Goal: Information Seeking & Learning: Find specific fact

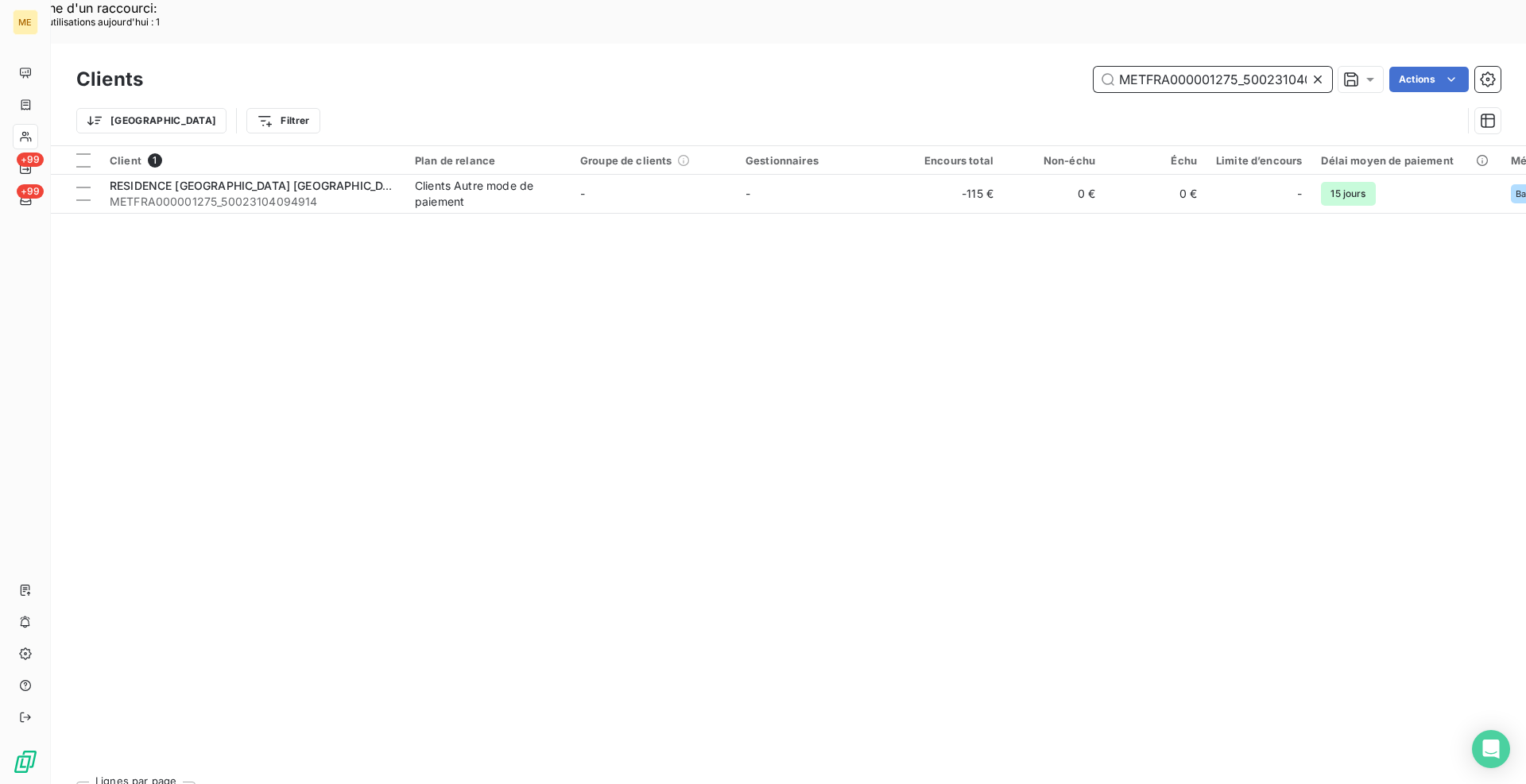
click at [1140, 66] on input "METFRA000001275_50023104094914" at bounding box center [1213, 79] width 238 height 26
paste input "13586"
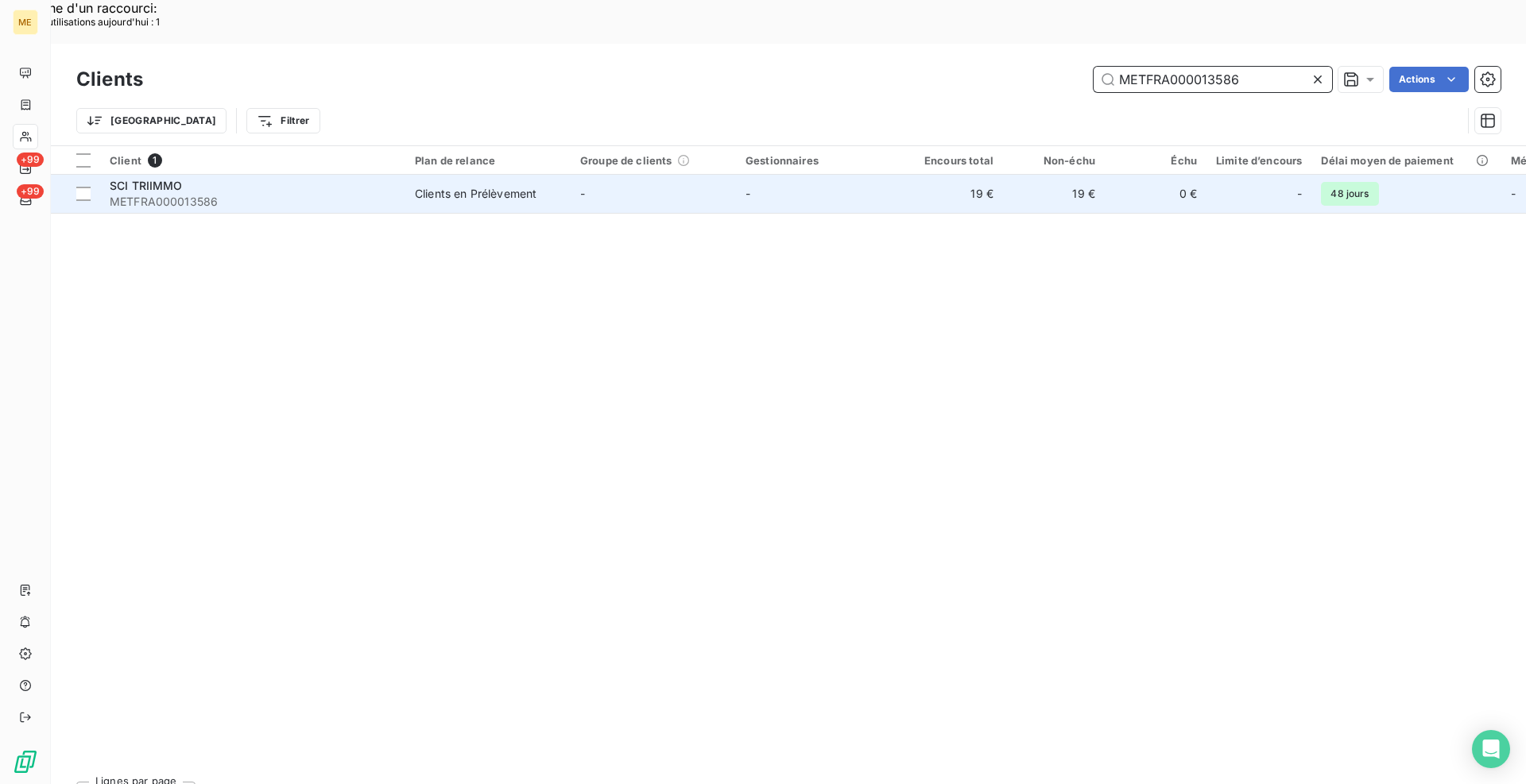
type input "METFRA000013586"
click at [190, 194] on span "METFRA000013586" at bounding box center [253, 201] width 286 height 16
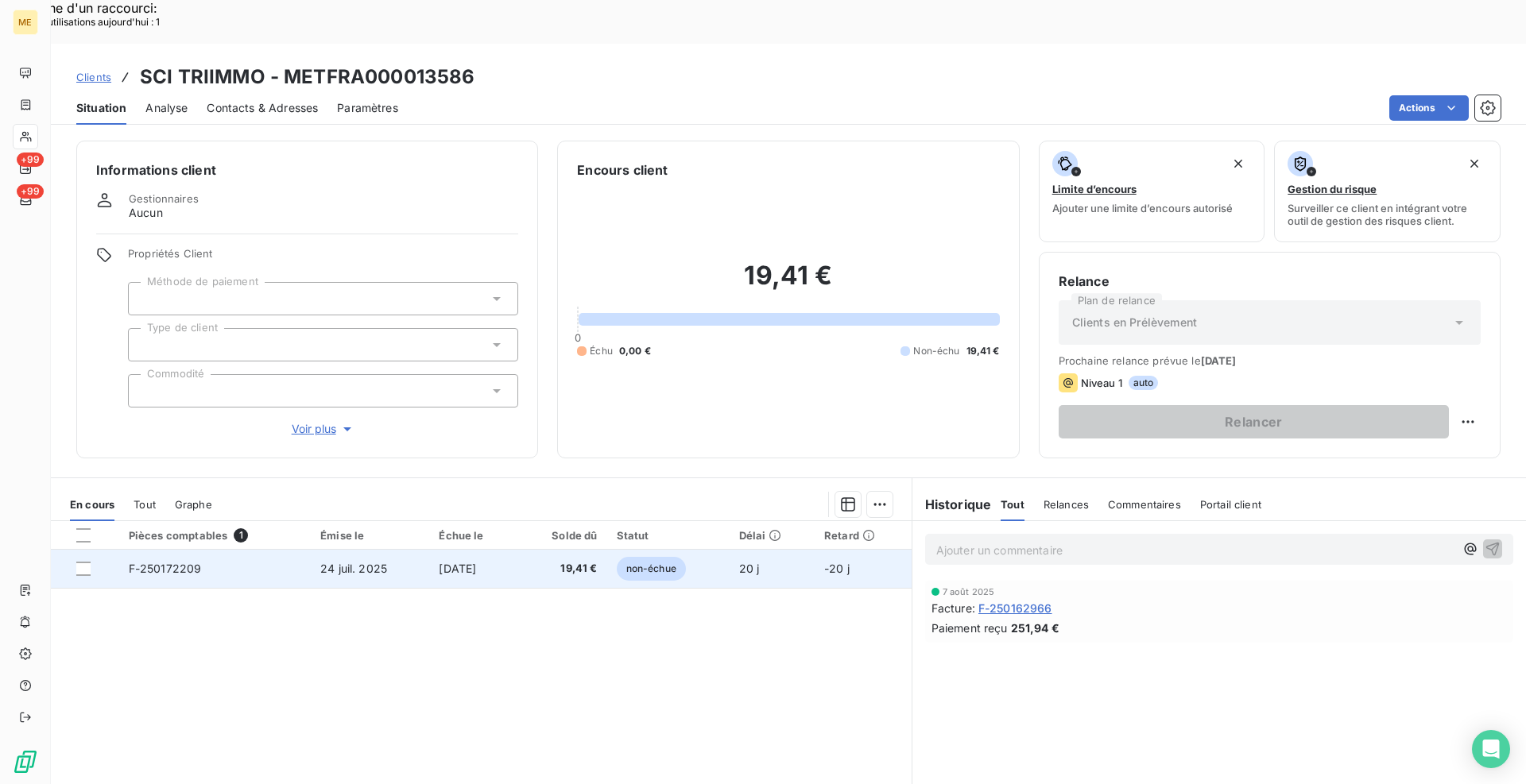
click at [165, 561] on span "F-250172209" at bounding box center [164, 568] width 73 height 14
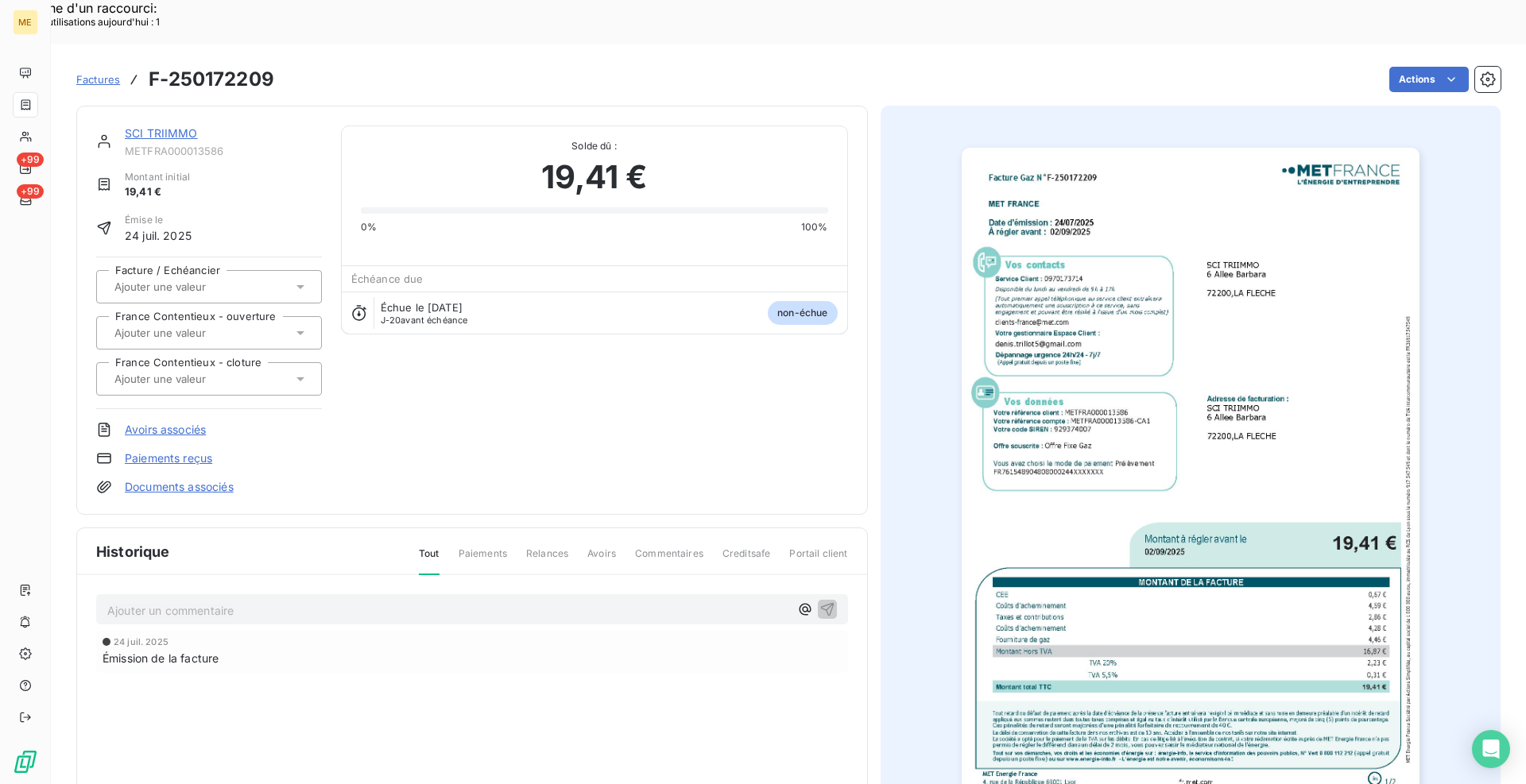
click at [1217, 520] on img "button" at bounding box center [1190, 471] width 457 height 646
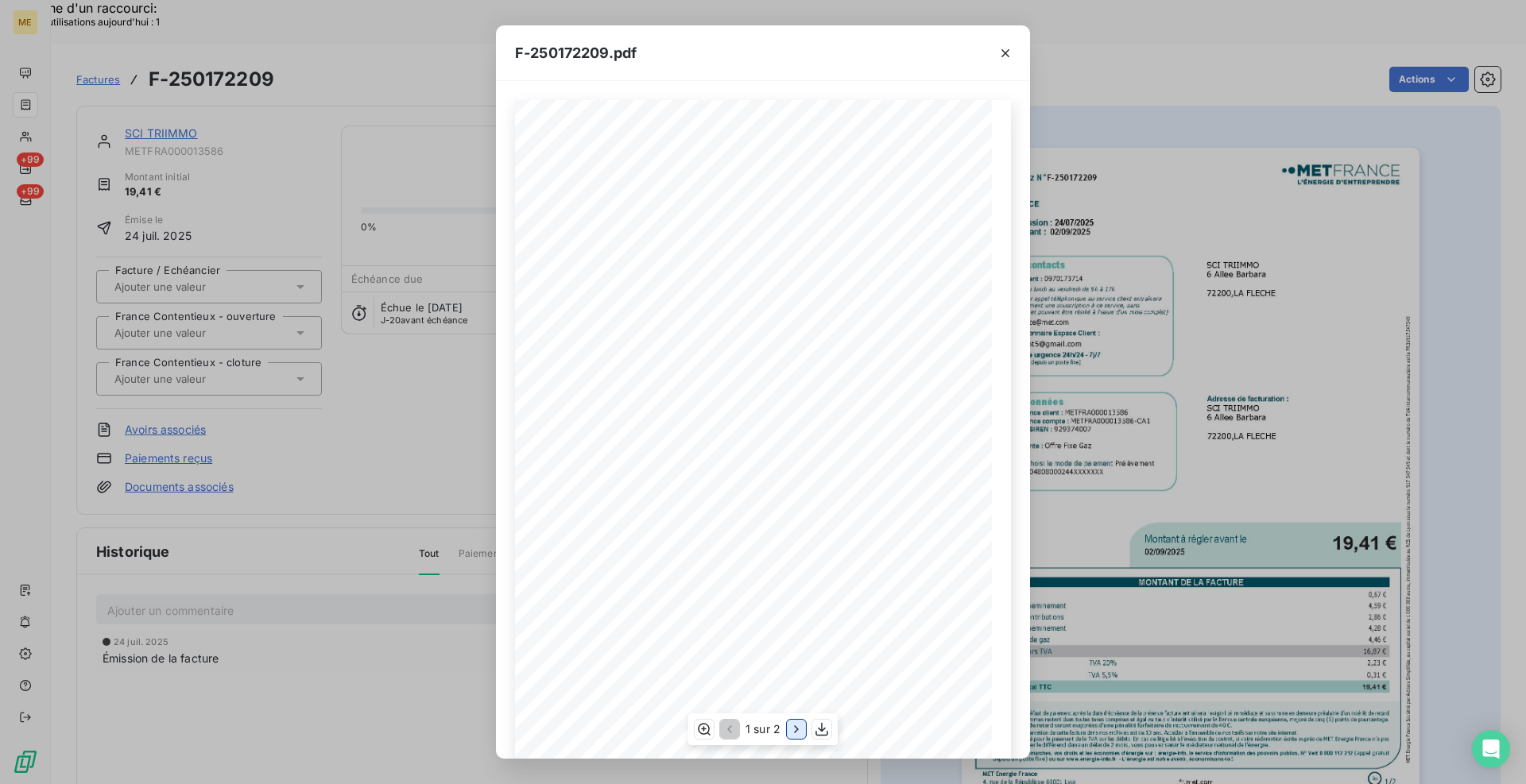
click at [789, 728] on icon "button" at bounding box center [795, 729] width 16 height 16
click at [705, 727] on icon "button" at bounding box center [702, 729] width 16 height 16
click at [996, 54] on button "button" at bounding box center [1005, 54] width 26 height 26
click at [1005, 52] on icon "button" at bounding box center [1005, 53] width 16 height 16
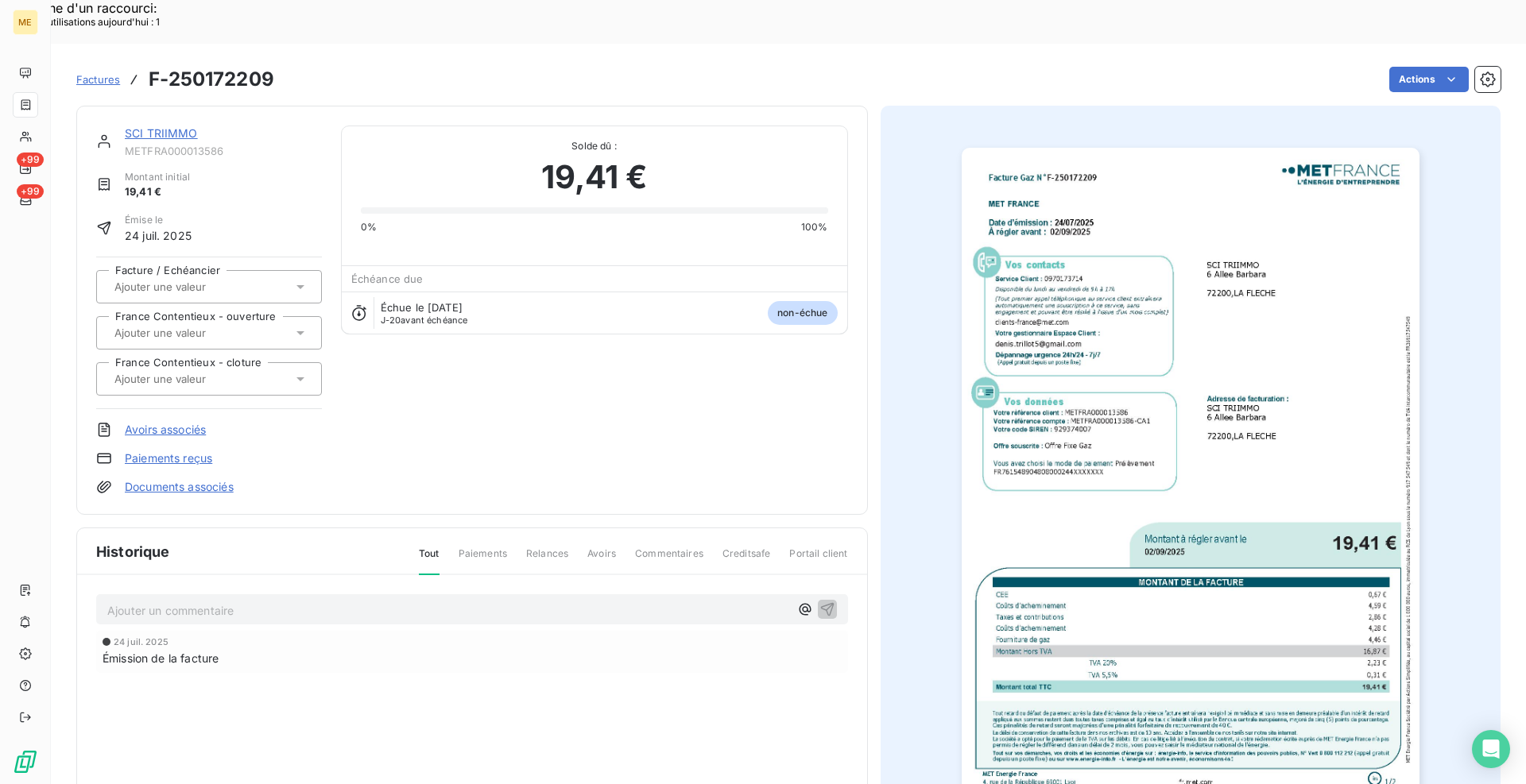
scroll to position [0, 0]
drag, startPoint x: 139, startPoint y: 87, endPoint x: 20, endPoint y: 145, distance: 132.4
click at [139, 127] on link "SCI TRIIMMO" at bounding box center [161, 133] width 73 height 14
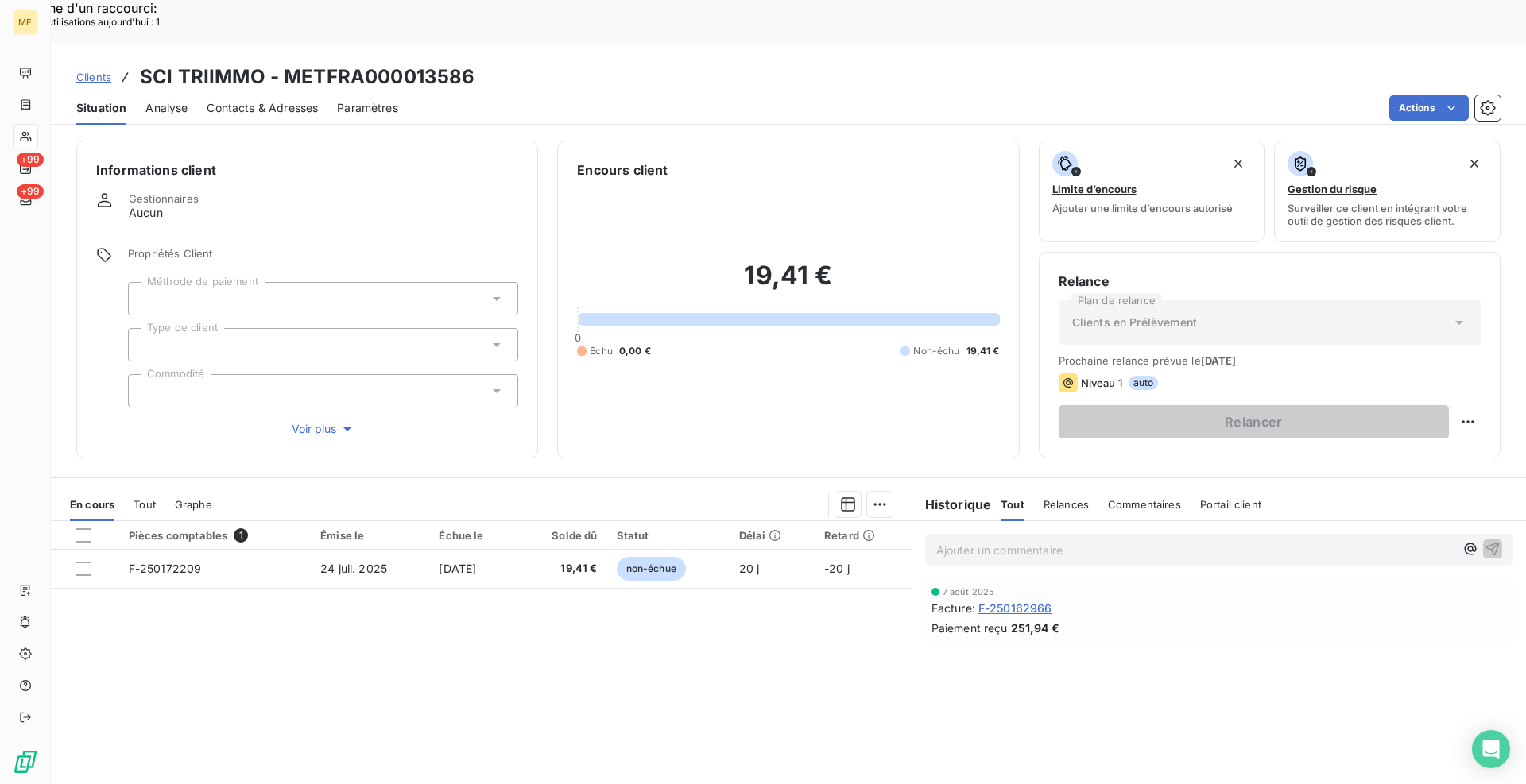
click at [104, 71] on span "Clients" at bounding box center [94, 78] width 35 height 13
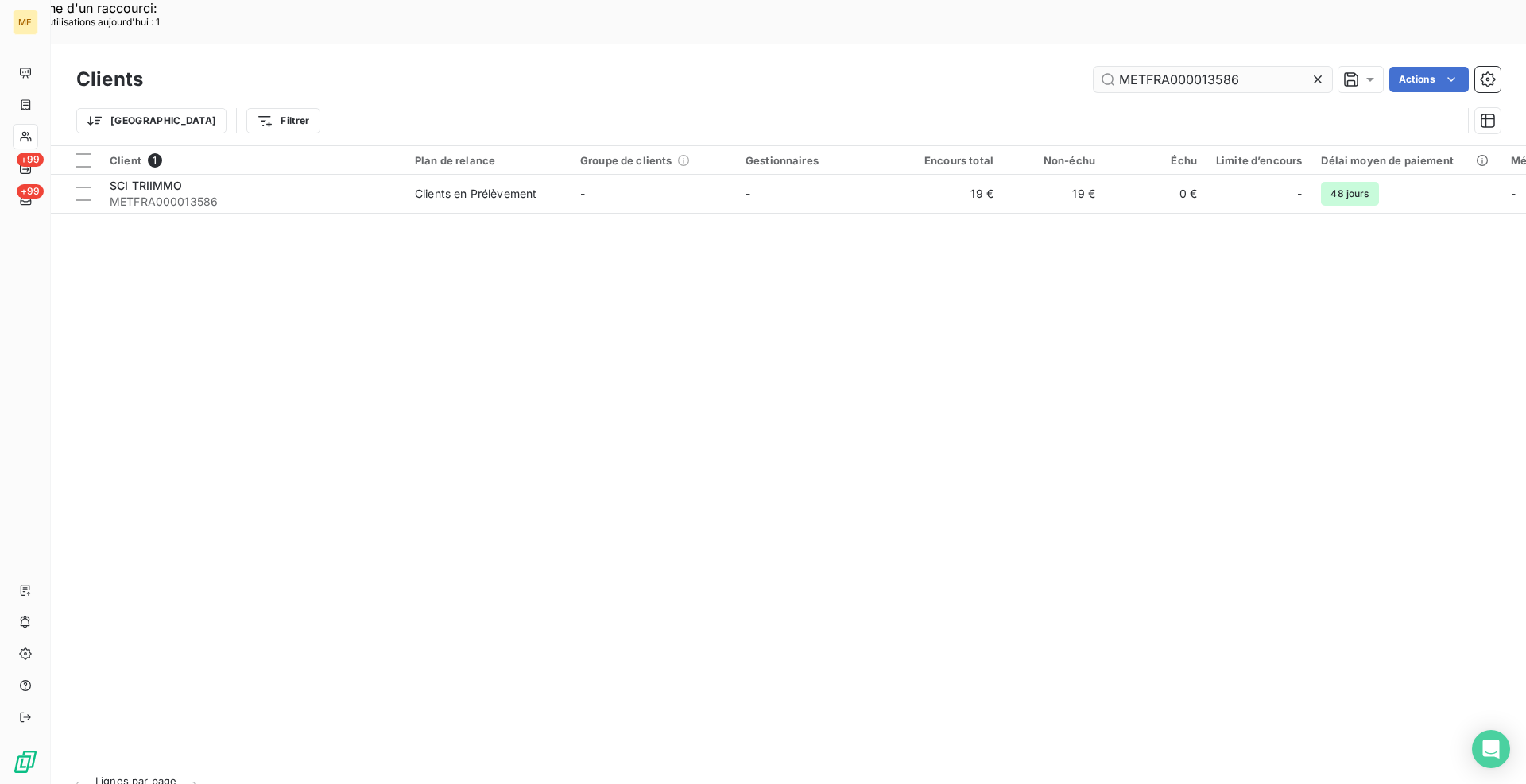
click at [1198, 66] on input "METFRA000013586" at bounding box center [1213, 79] width 238 height 26
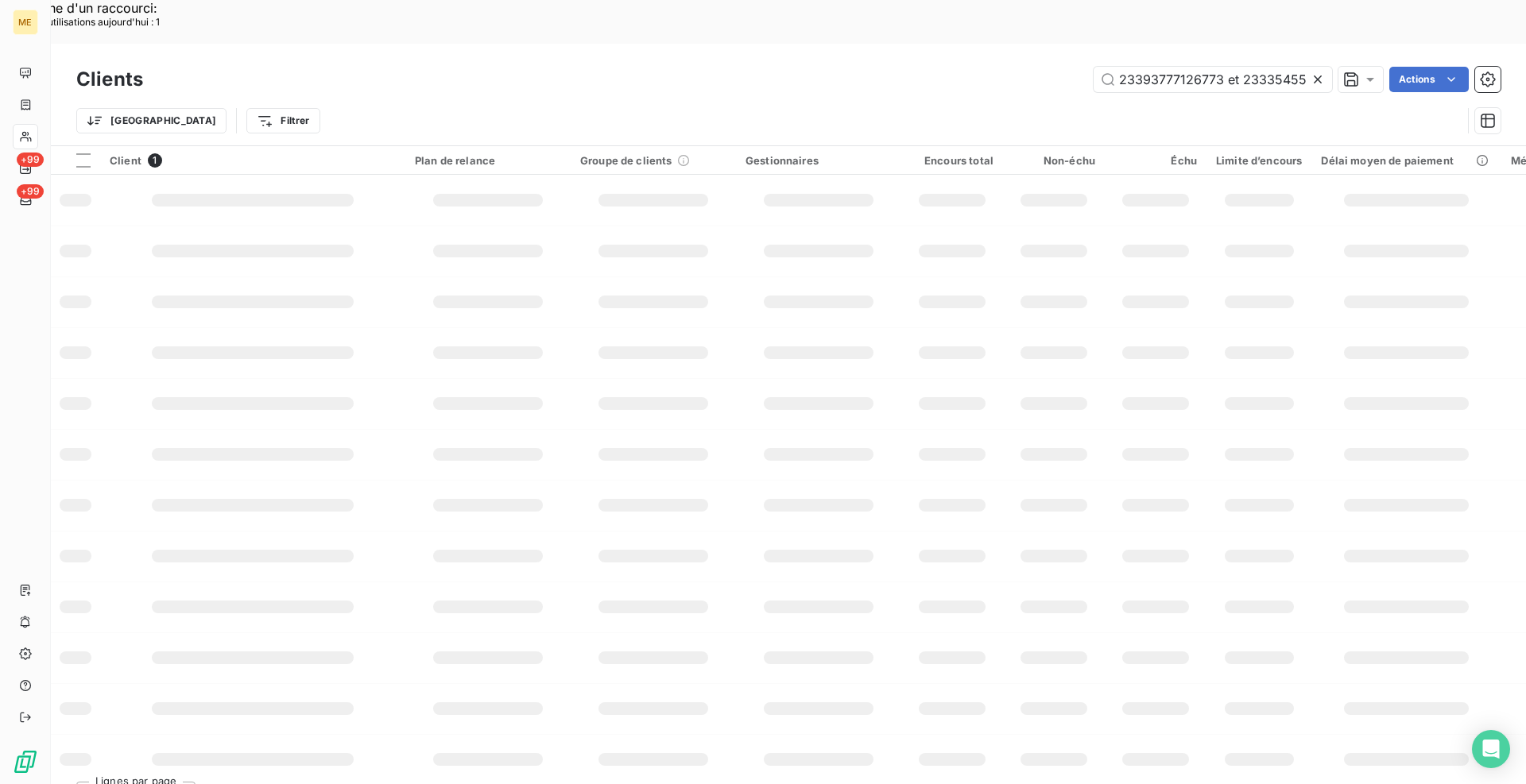
scroll to position [0, 42]
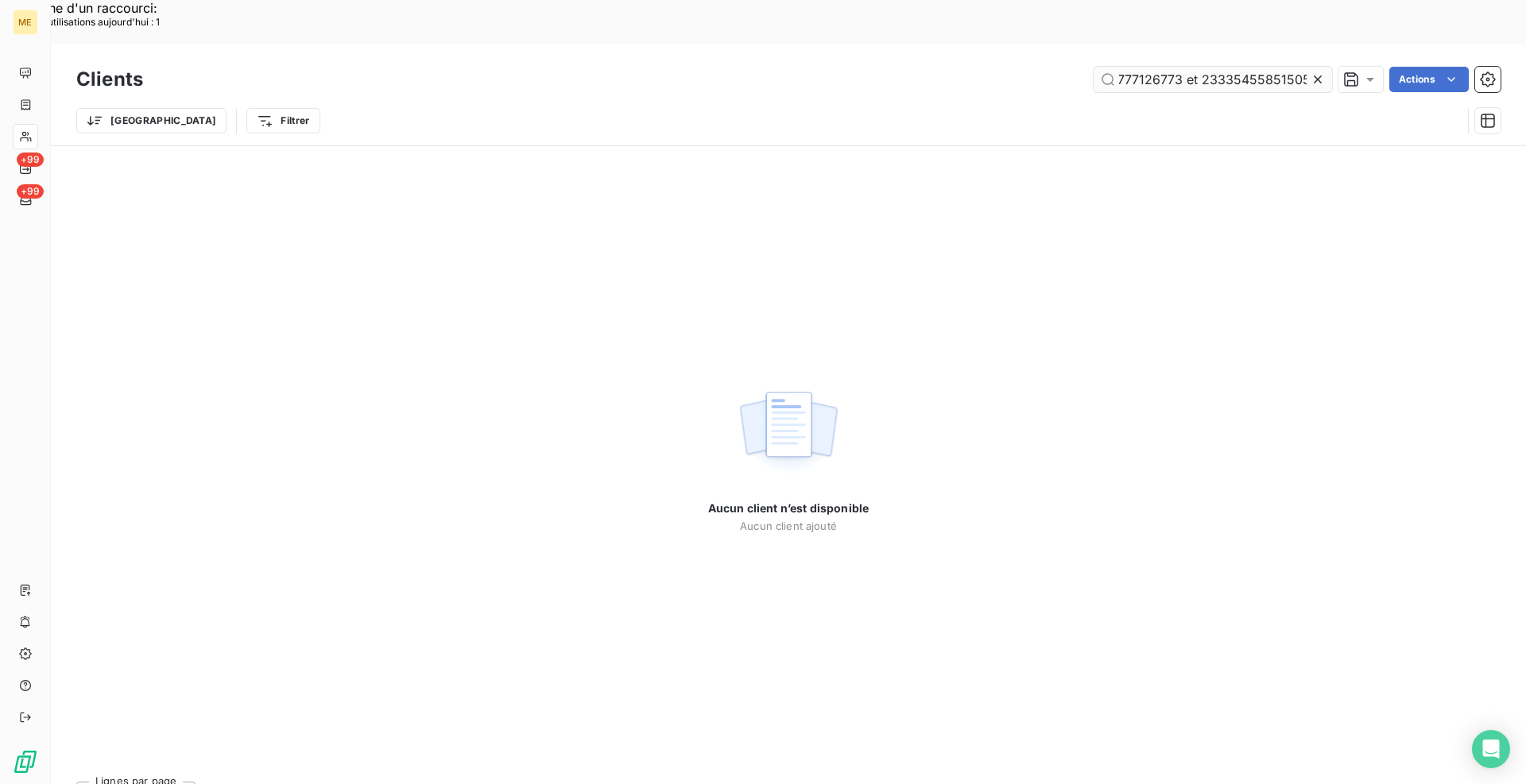
drag, startPoint x: 1304, startPoint y: 37, endPoint x: 1197, endPoint y: 36, distance: 107.0
click at [1193, 66] on input "23393777126773 et 23335455851505" at bounding box center [1213, 79] width 238 height 26
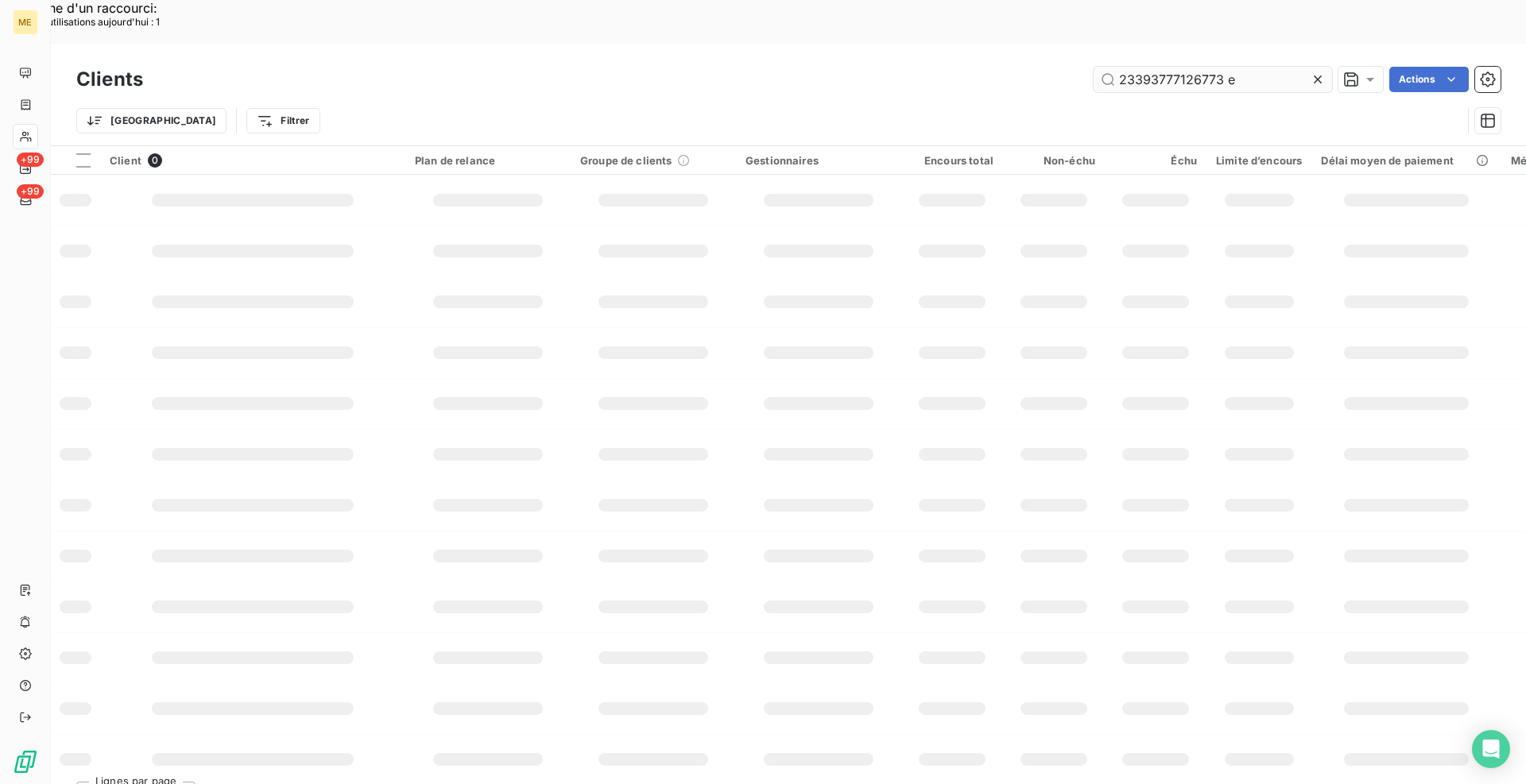
scroll to position [0, 0]
type input "23393777126773"
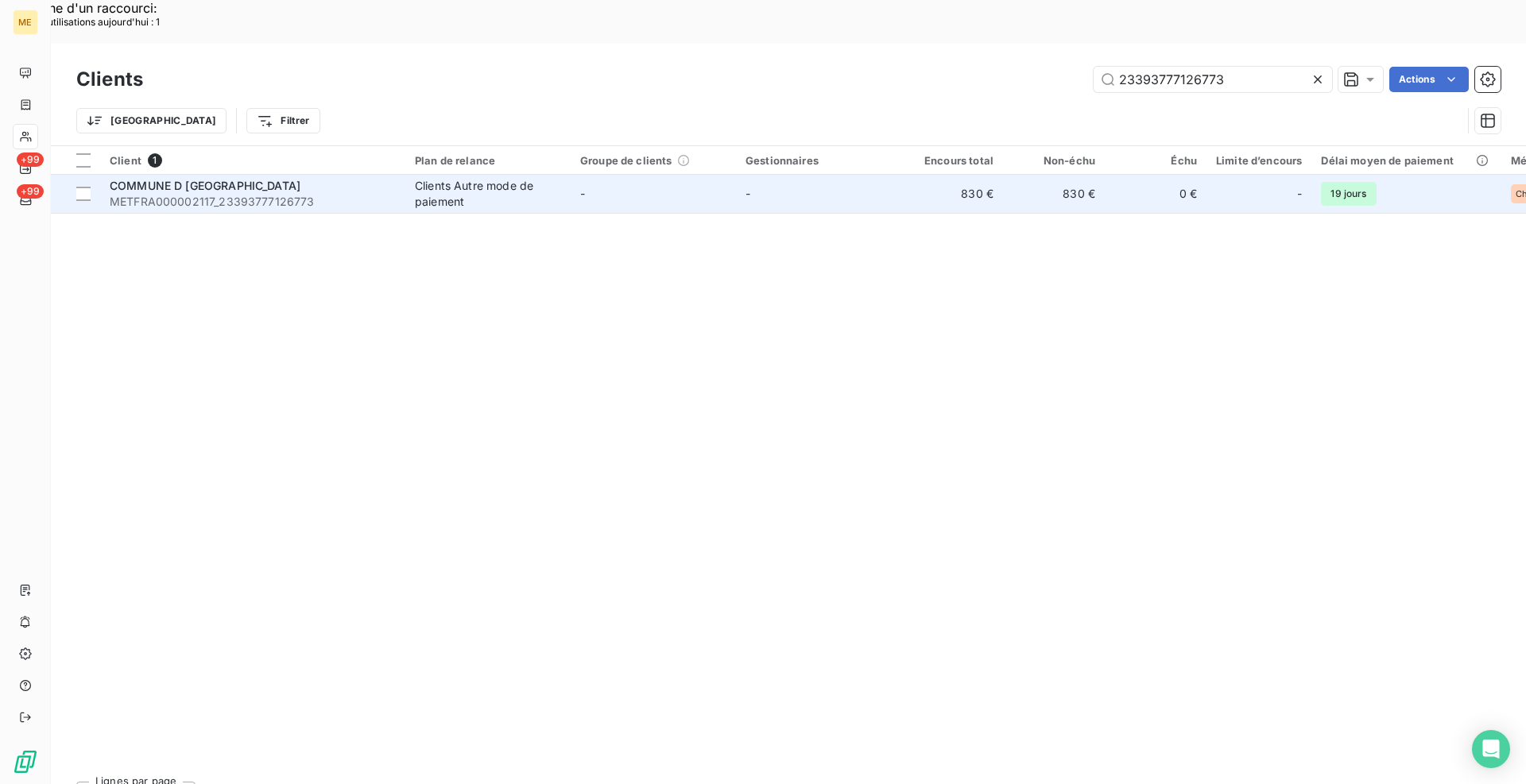
click at [212, 179] on span "COMMUNE D [GEOGRAPHIC_DATA]" at bounding box center [205, 186] width 190 height 14
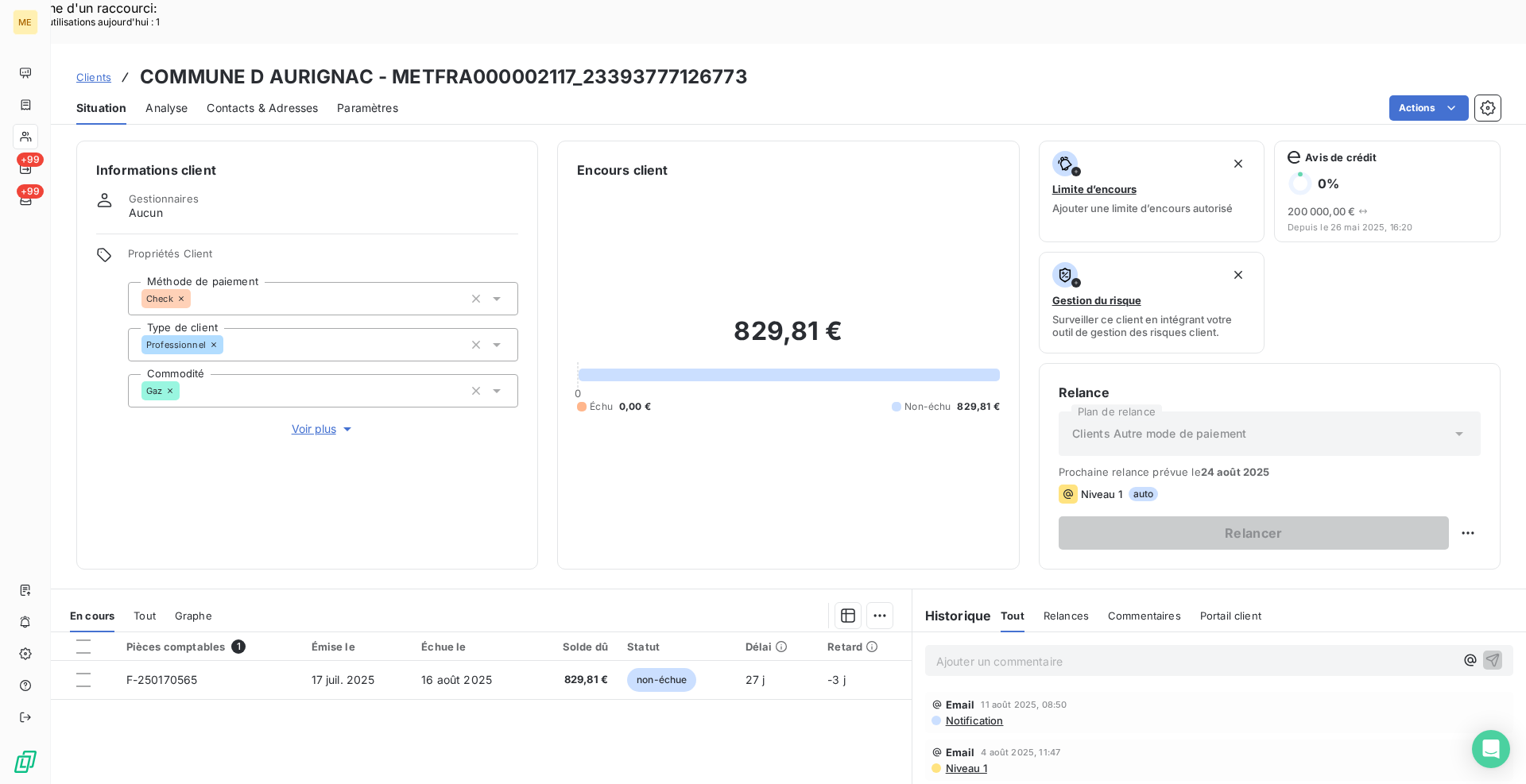
click at [103, 71] on span "Clients" at bounding box center [94, 78] width 35 height 13
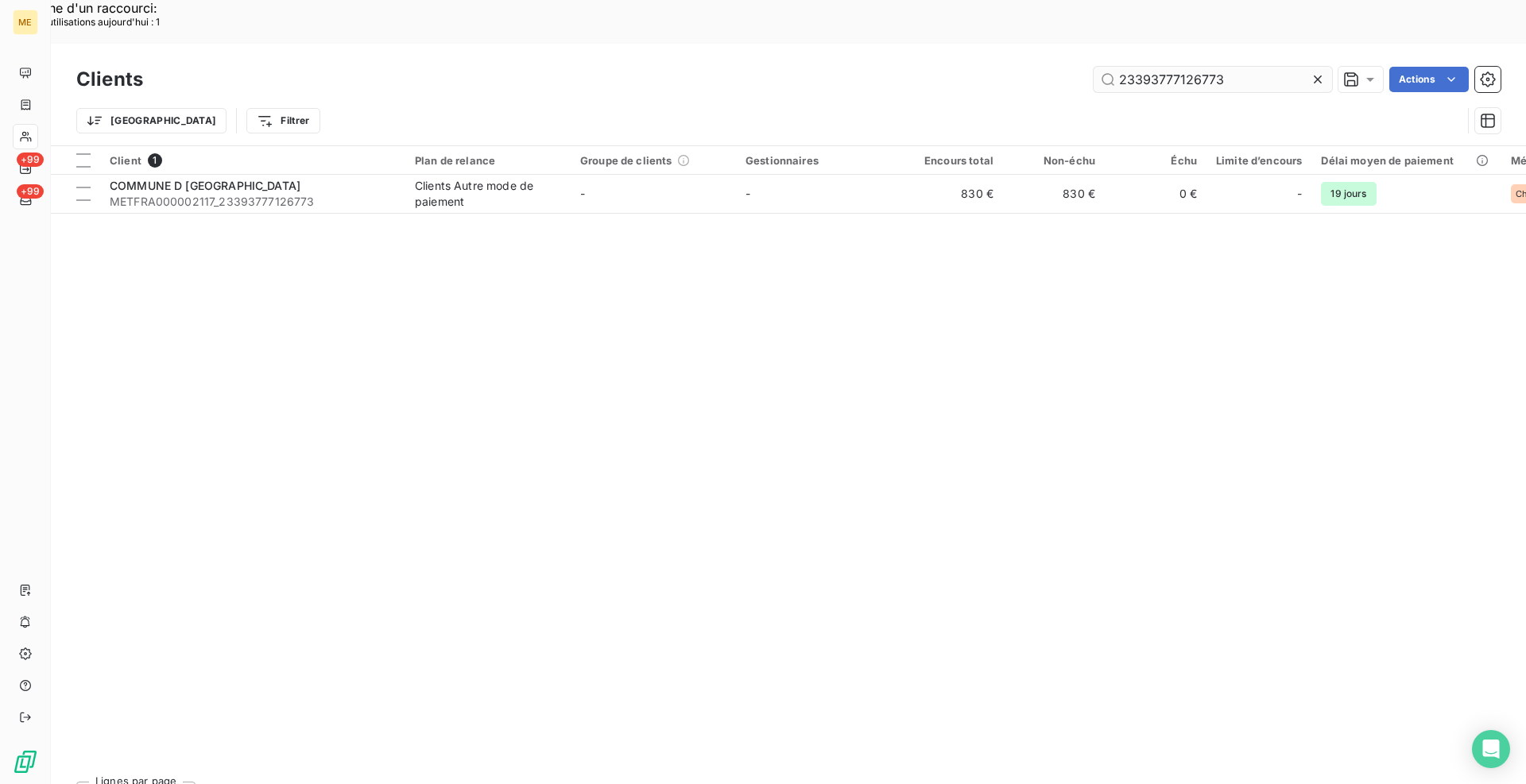
click at [1216, 66] on input "23393777126773" at bounding box center [1213, 79] width 238 height 26
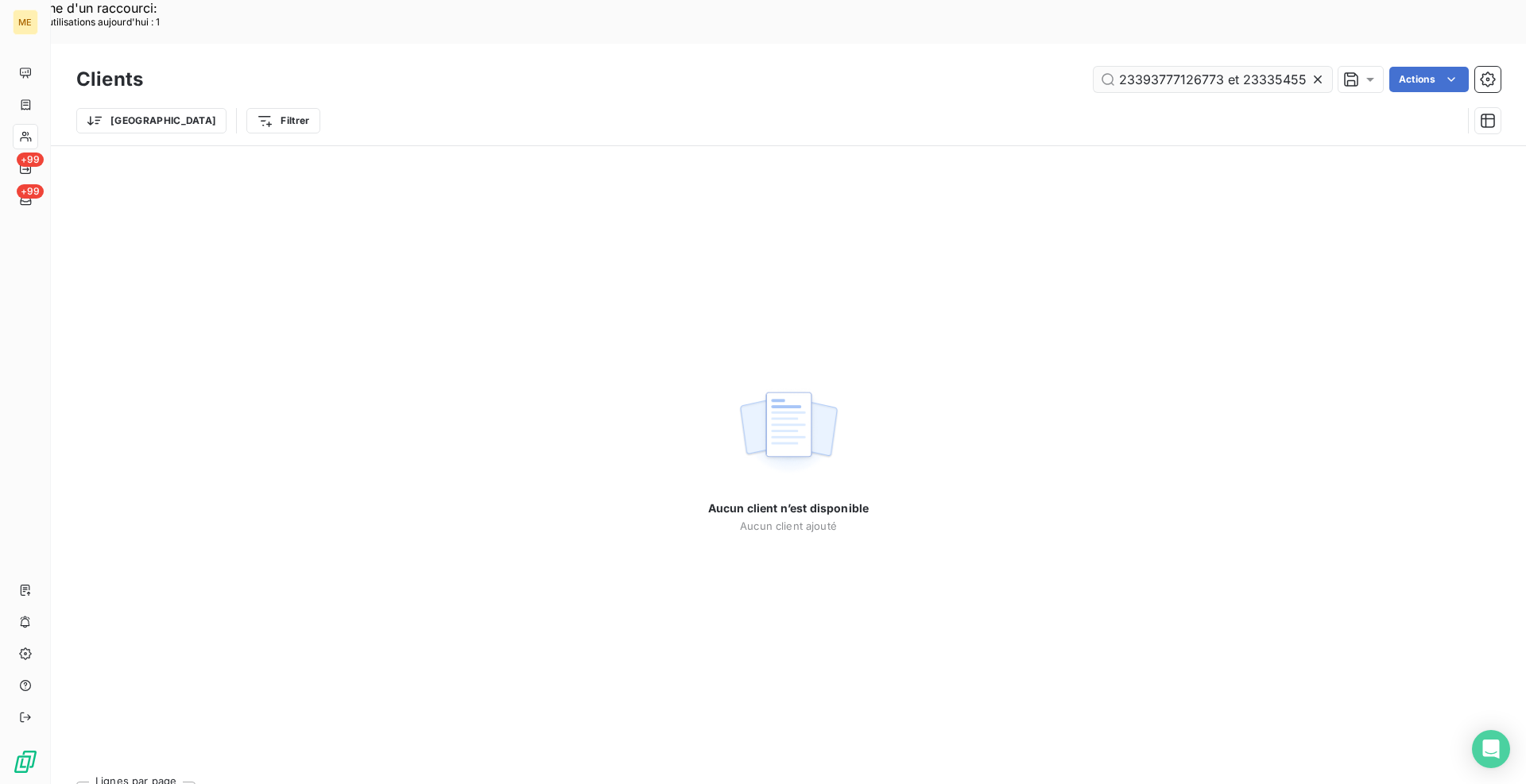
drag, startPoint x: 1203, startPoint y: 33, endPoint x: 1111, endPoint y: 31, distance: 92.0
click at [1111, 66] on input "23393777126773 et 23335455851505" at bounding box center [1213, 79] width 238 height 26
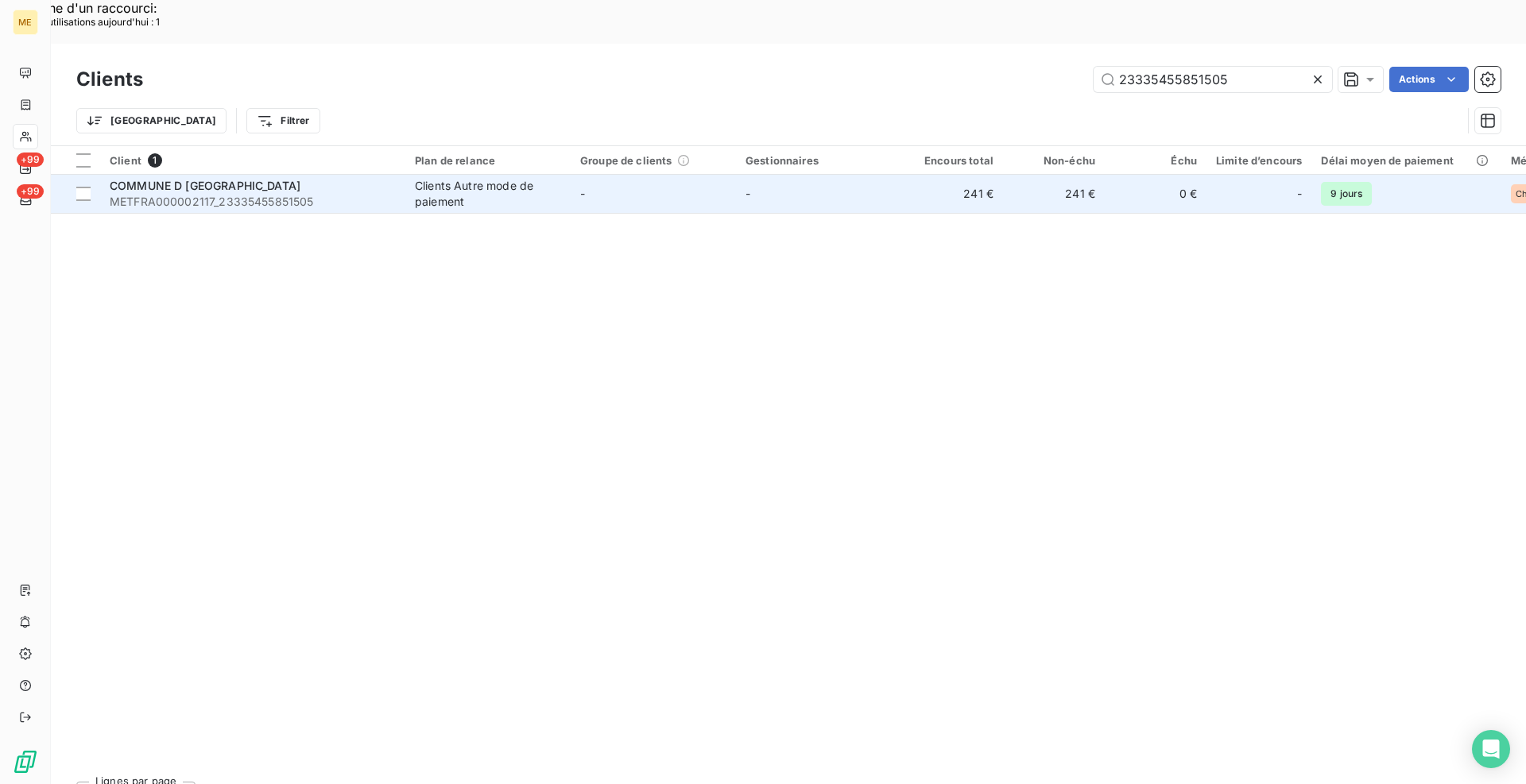
type input "23335455851505"
click at [297, 194] on span "METFRA000002117_23335455851505" at bounding box center [253, 201] width 286 height 16
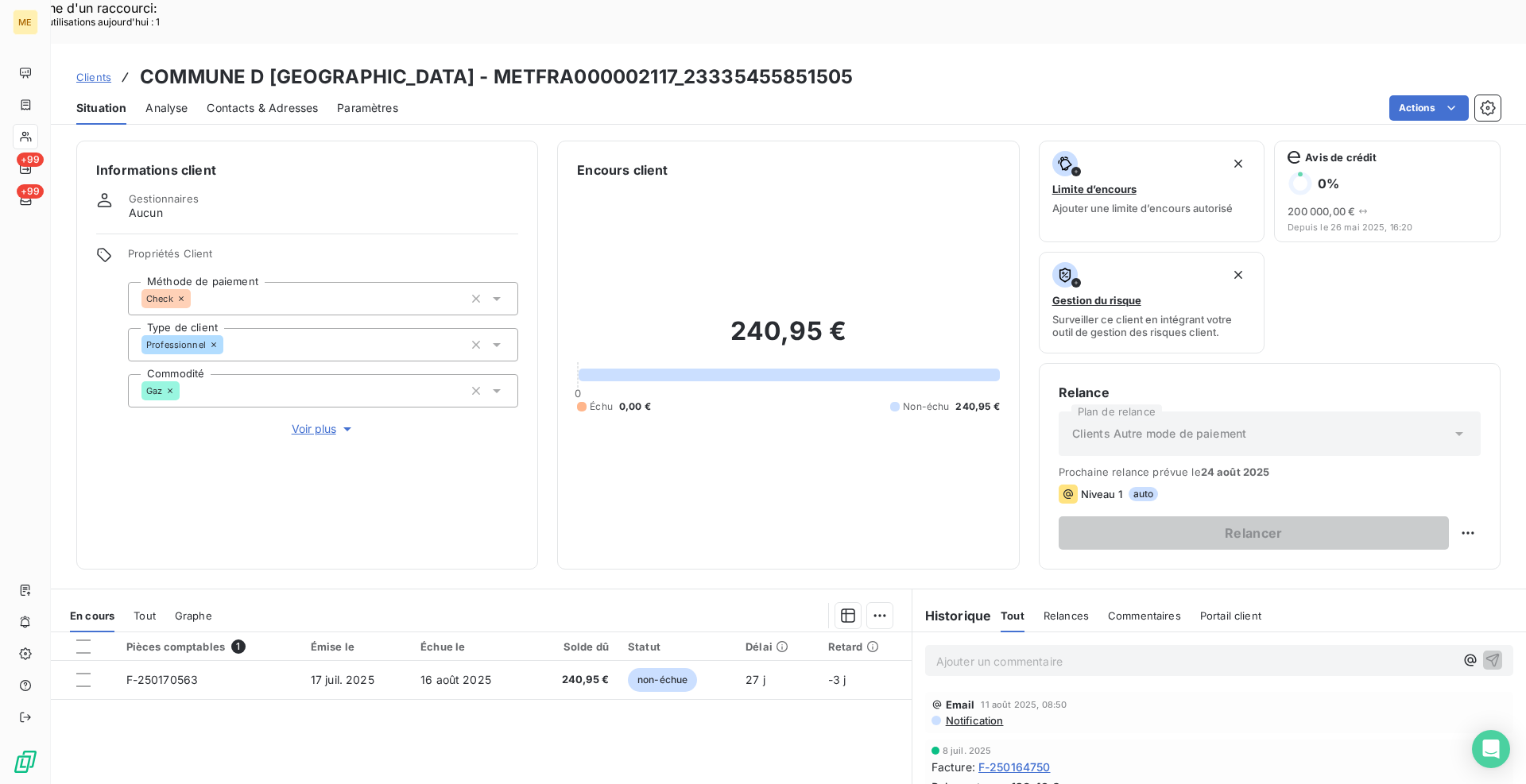
click at [95, 71] on span "Clients" at bounding box center [94, 78] width 35 height 13
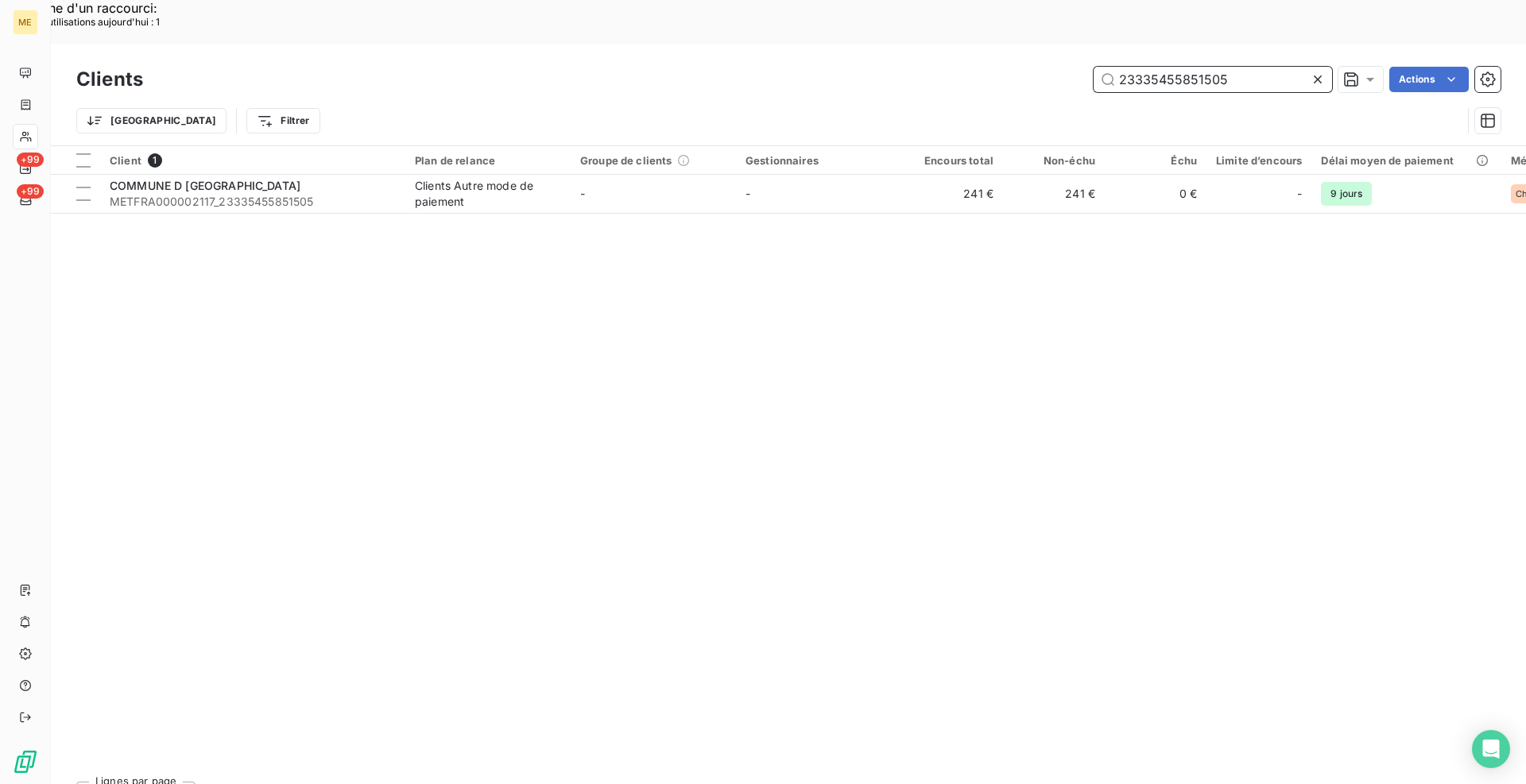
click at [1198, 66] on input "23335455851505" at bounding box center [1213, 79] width 238 height 26
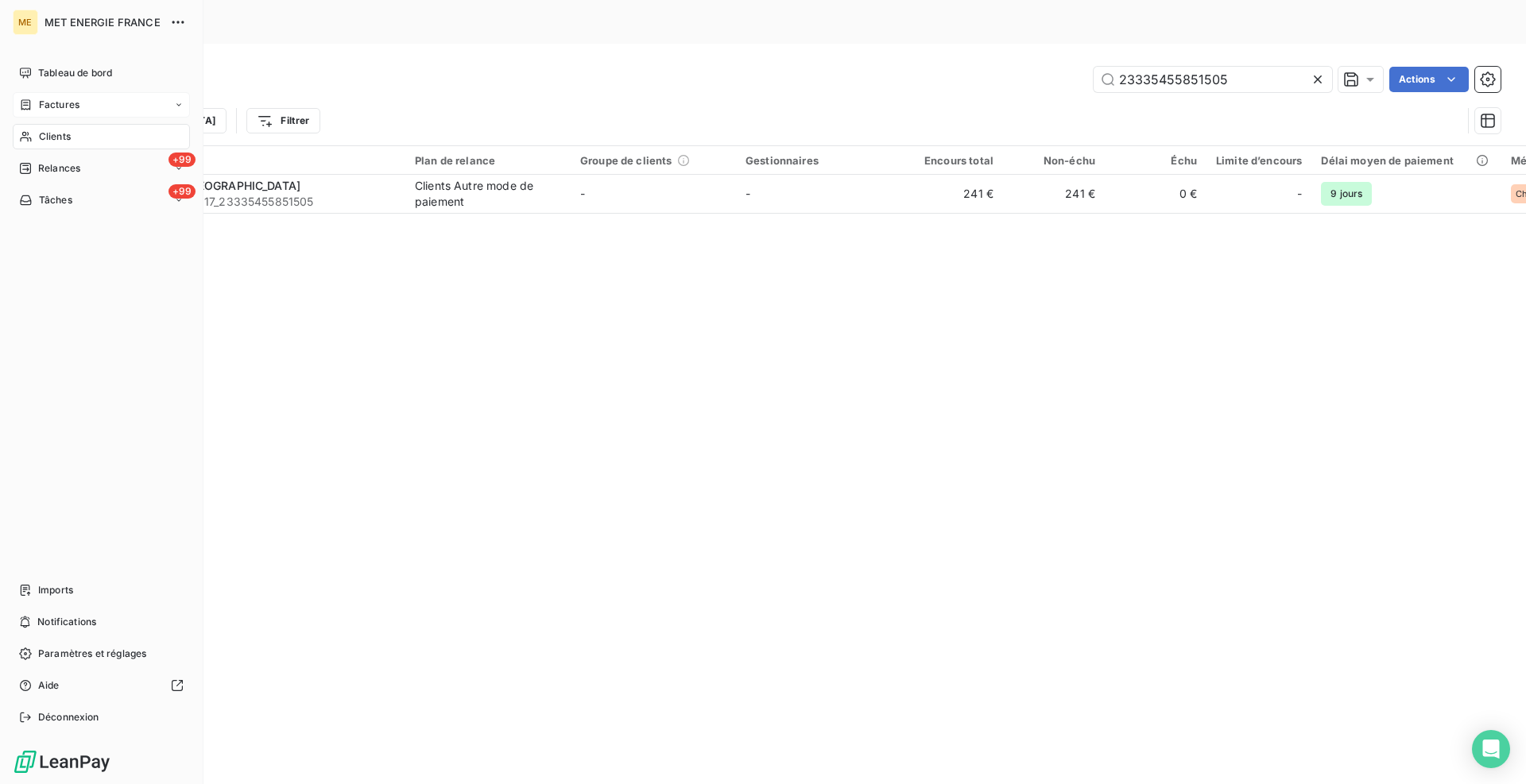
click at [51, 104] on span "Factures" at bounding box center [59, 104] width 41 height 14
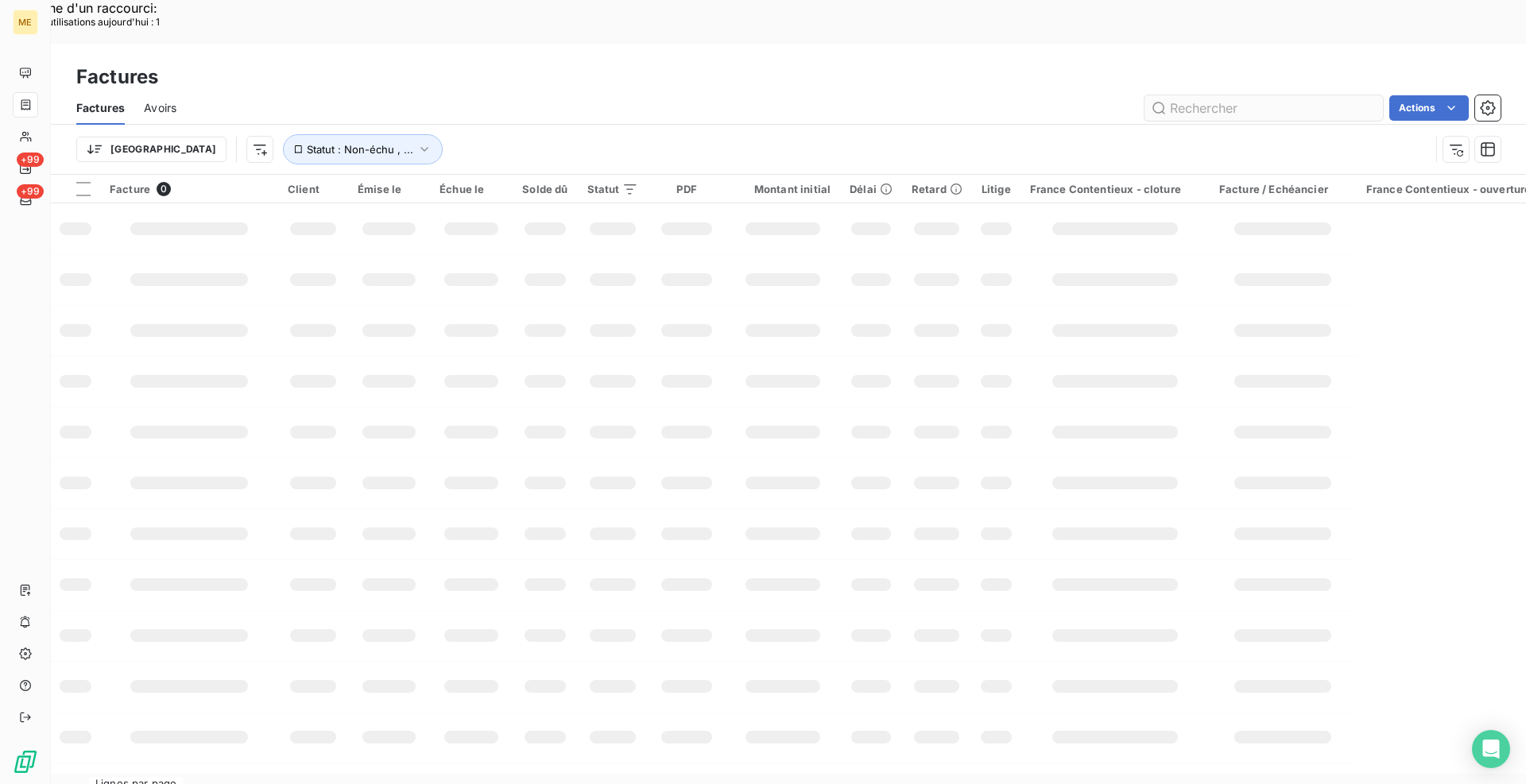
click at [1256, 95] on input "text" at bounding box center [1264, 108] width 238 height 26
type input "F-240116257"
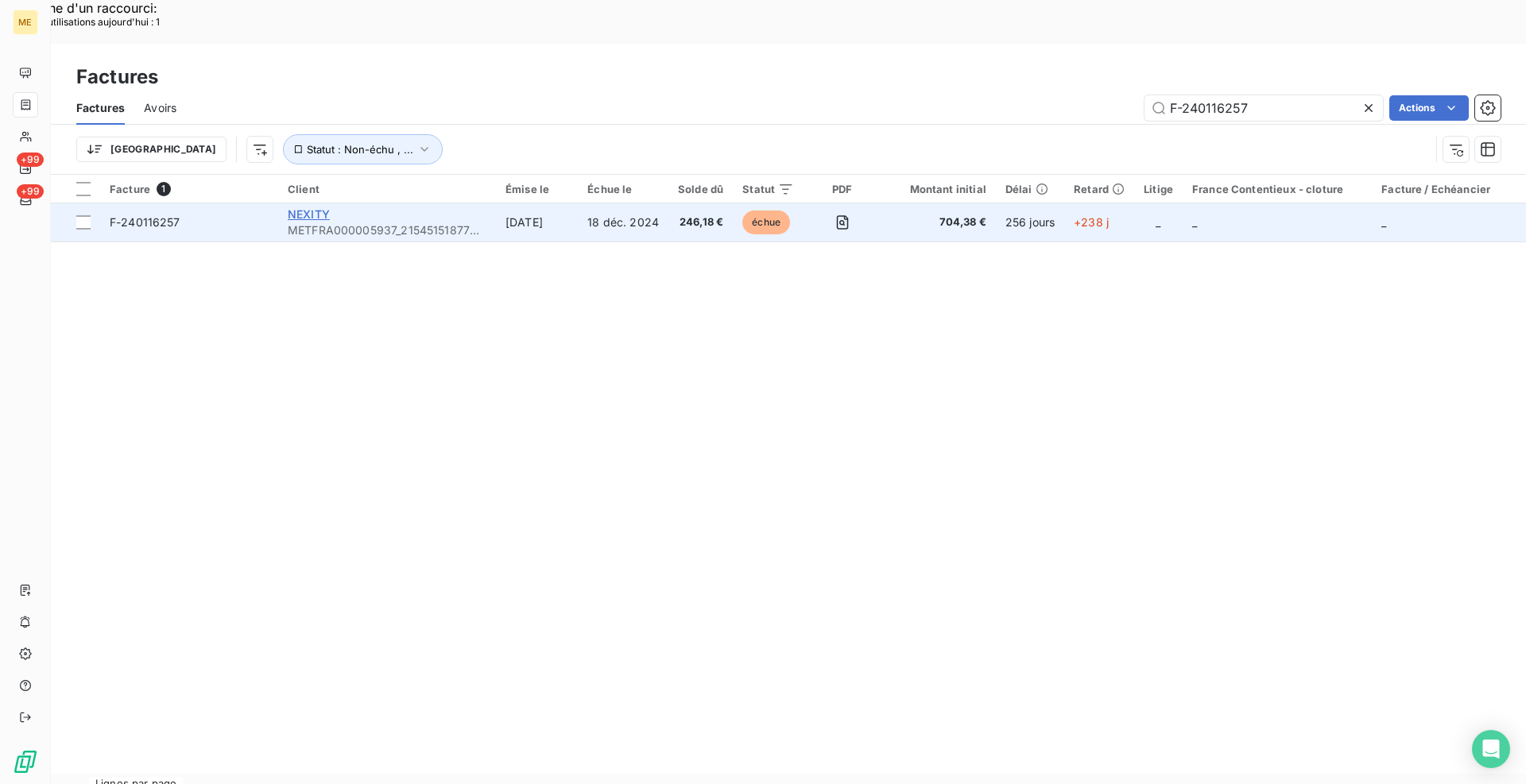
click at [298, 208] on span "NEXITY" at bounding box center [309, 214] width 42 height 14
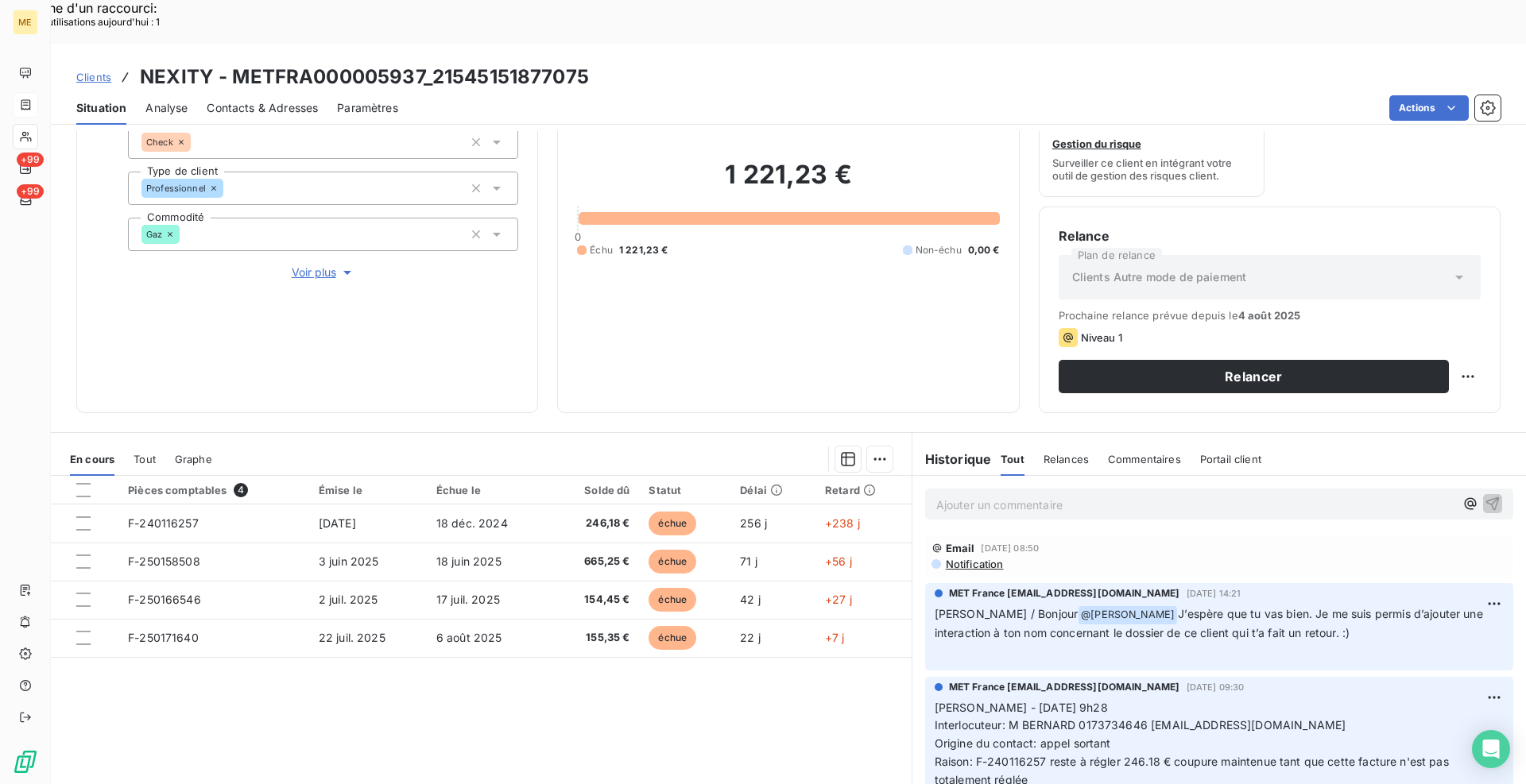
scroll to position [158, 0]
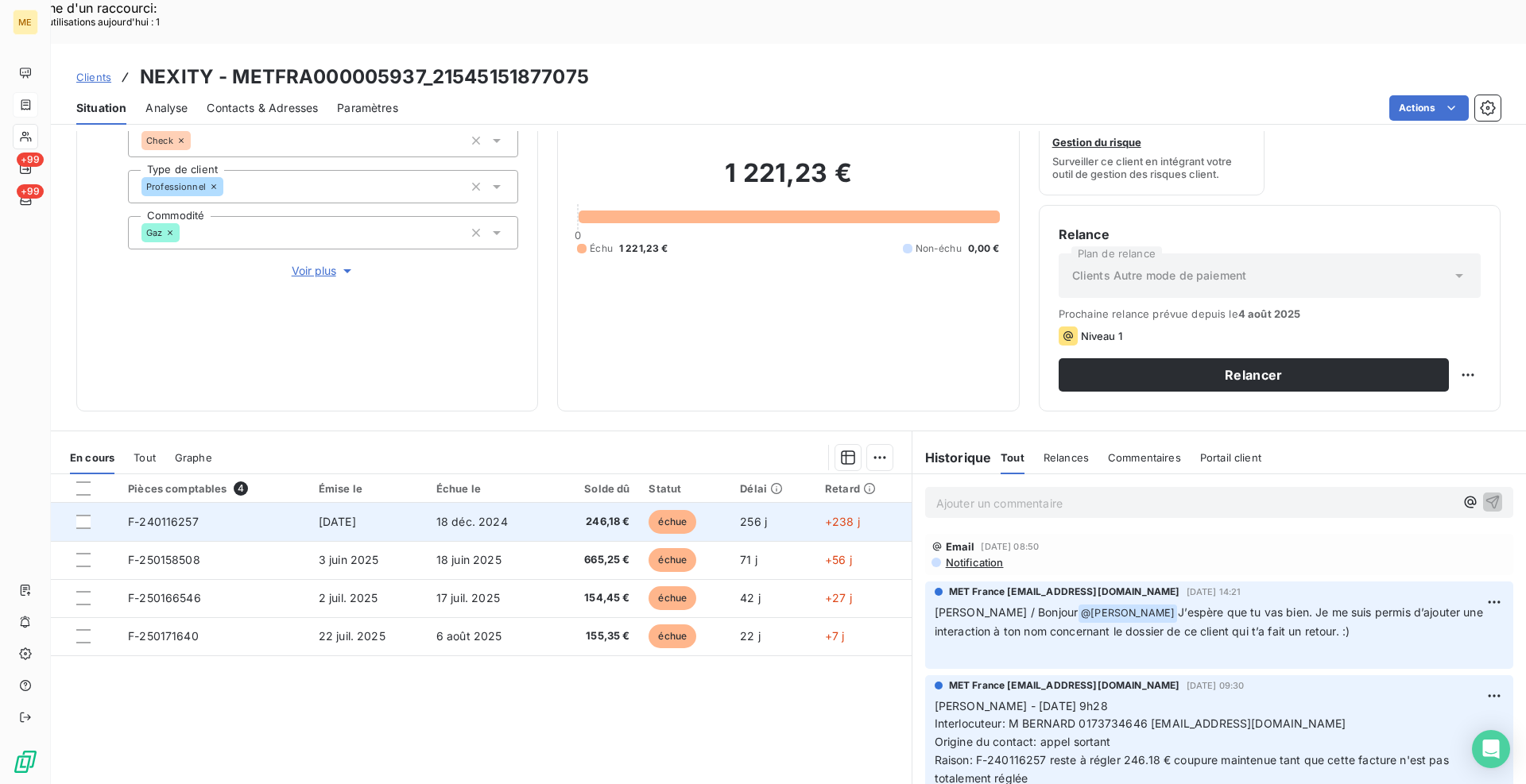
click at [184, 514] on span "F-240116257" at bounding box center [163, 521] width 71 height 14
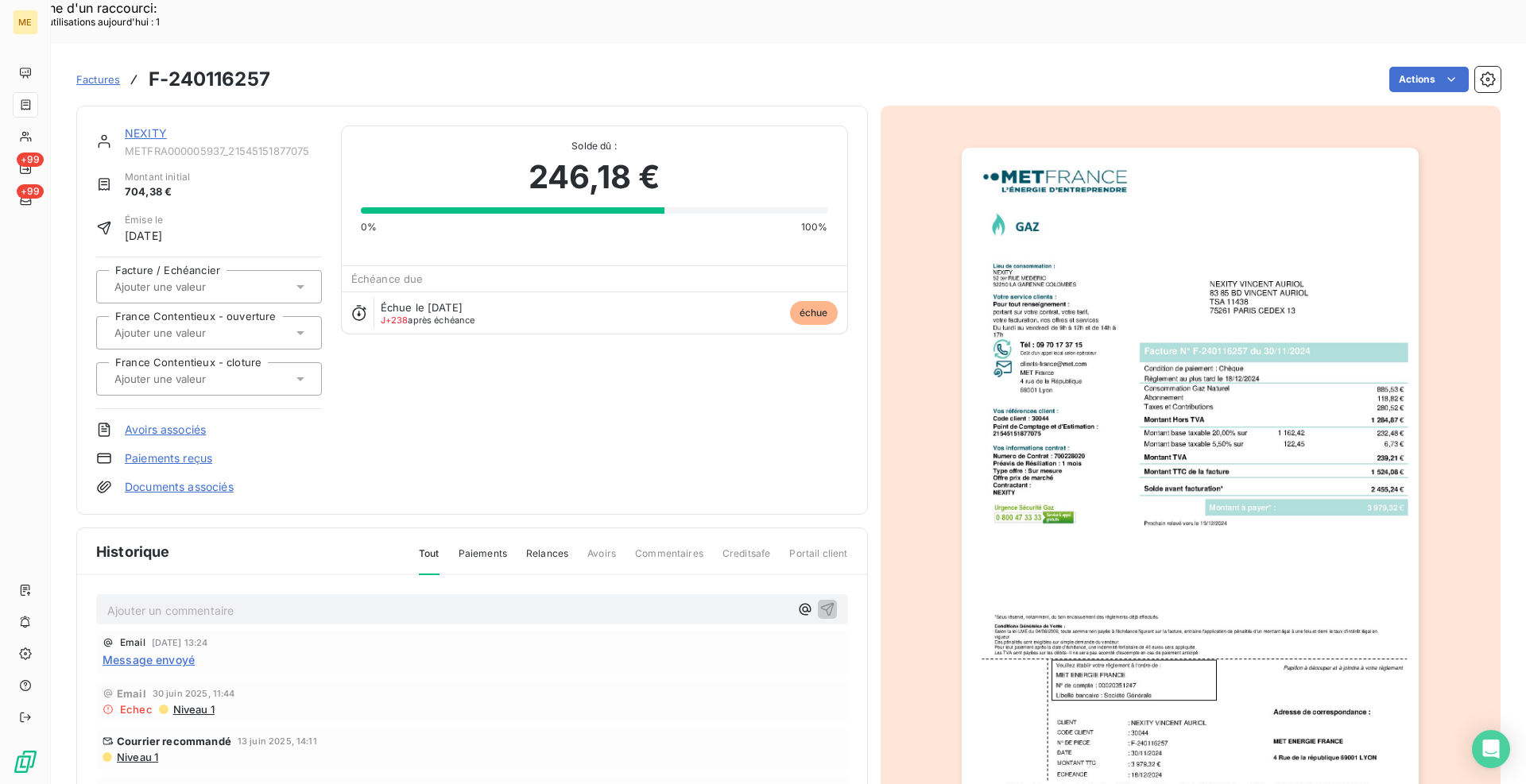
click at [154, 127] on link "NEXITY" at bounding box center [146, 133] width 42 height 14
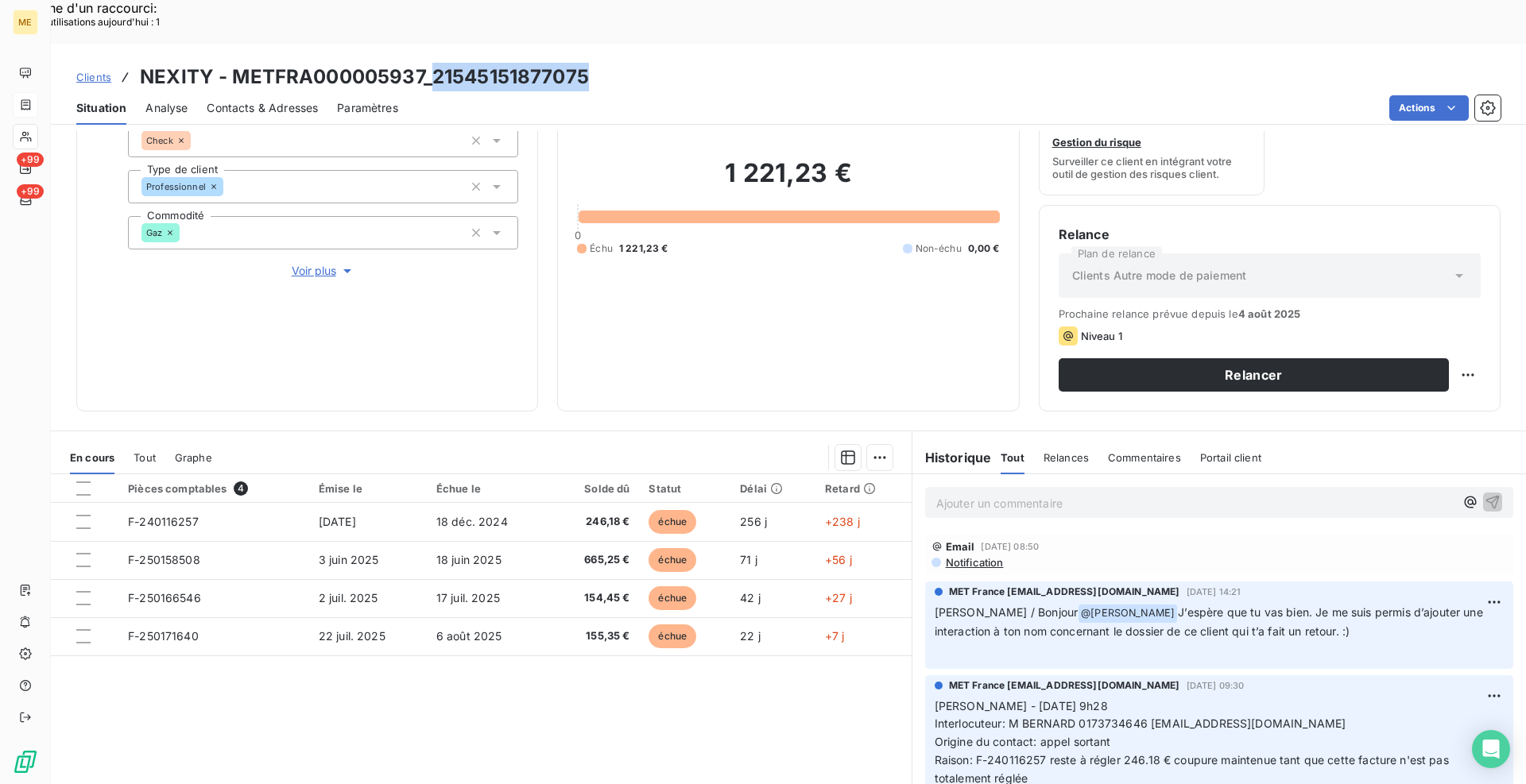
drag, startPoint x: 594, startPoint y: 34, endPoint x: 432, endPoint y: 36, distance: 162.0
click at [432, 63] on div "Clients NEXITY - METFRA000005937_21545151877075" at bounding box center [788, 77] width 1475 height 29
click at [86, 71] on span "Clients" at bounding box center [94, 78] width 35 height 13
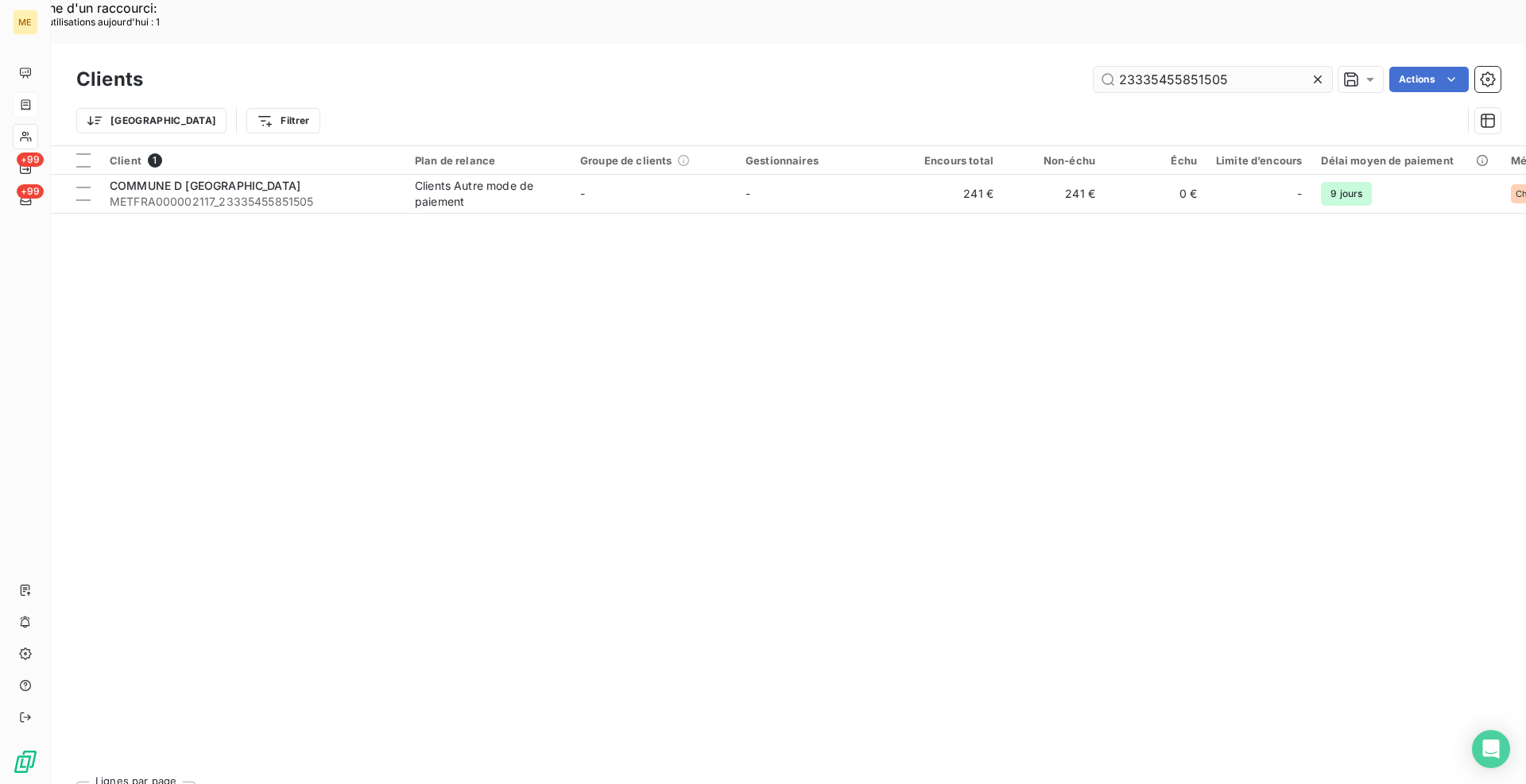
click at [1180, 66] on input "23335455851505" at bounding box center [1213, 79] width 238 height 26
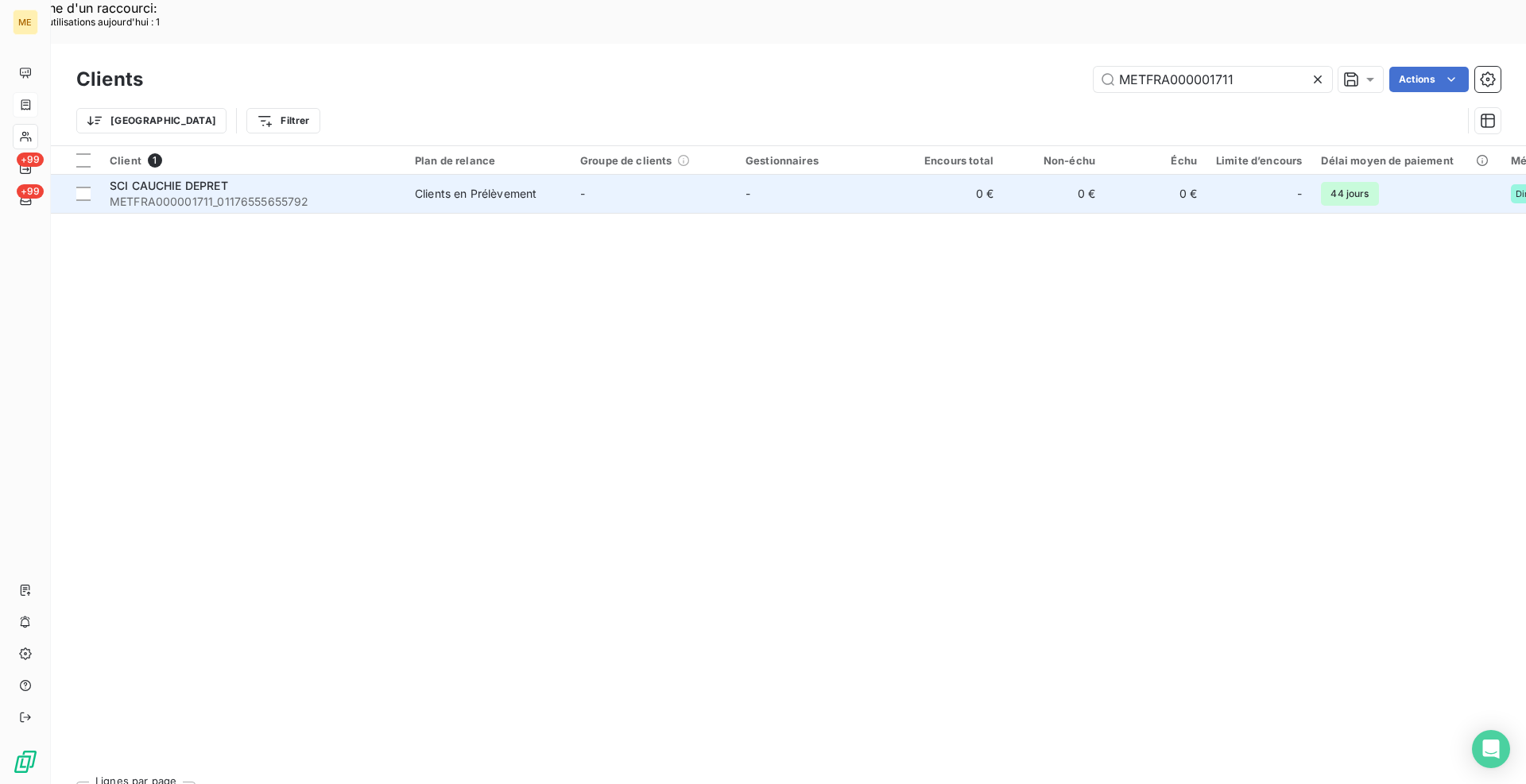
type input "METFRA000001711"
click at [357, 178] on div "SCI CAUCHIE DEPRET" at bounding box center [253, 186] width 286 height 16
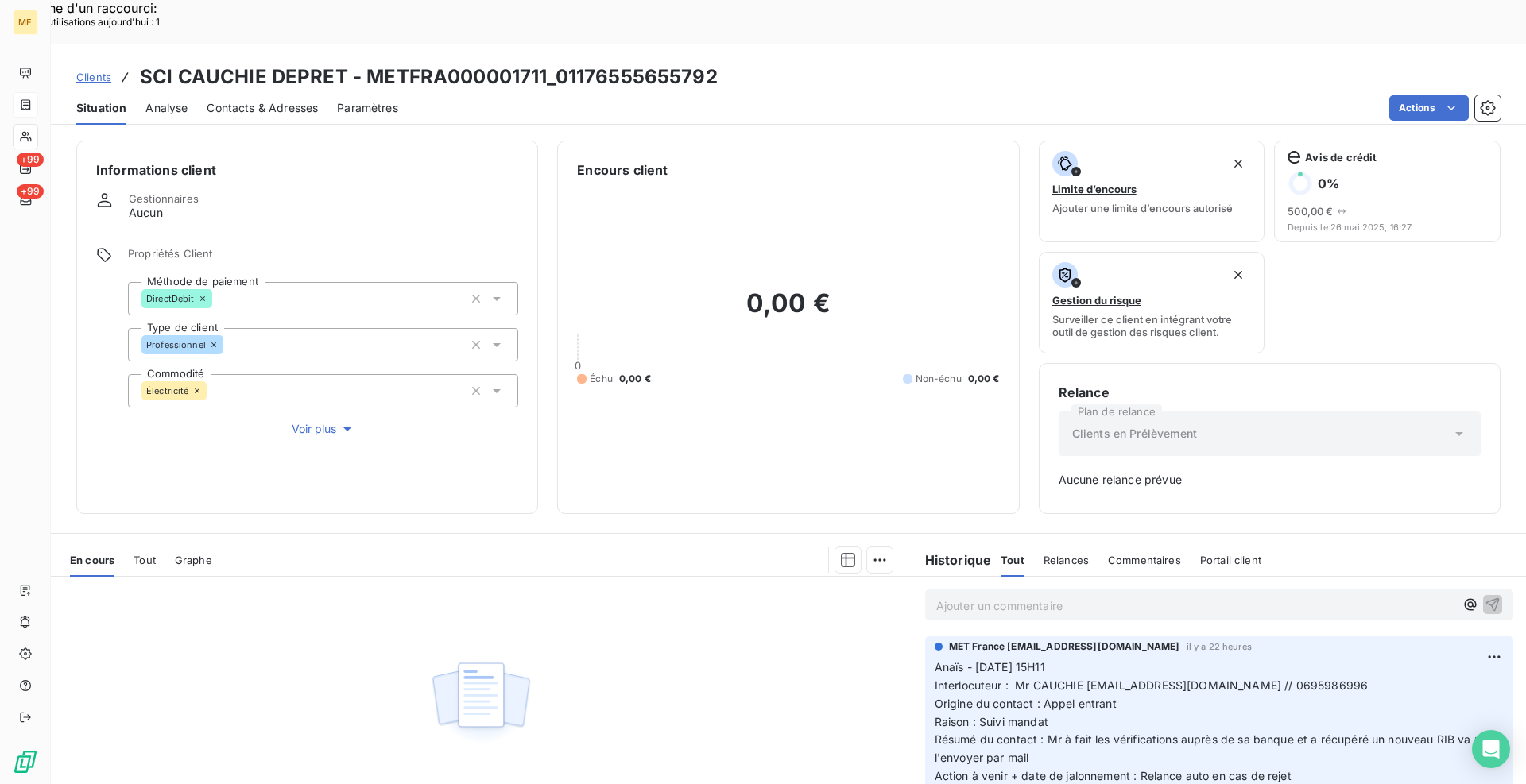
click at [1025, 596] on p "Ajouter un commentaire ﻿" at bounding box center [1194, 606] width 518 height 20
click at [1093, 596] on p "Cindy - interaction :" at bounding box center [1194, 605] width 518 height 18
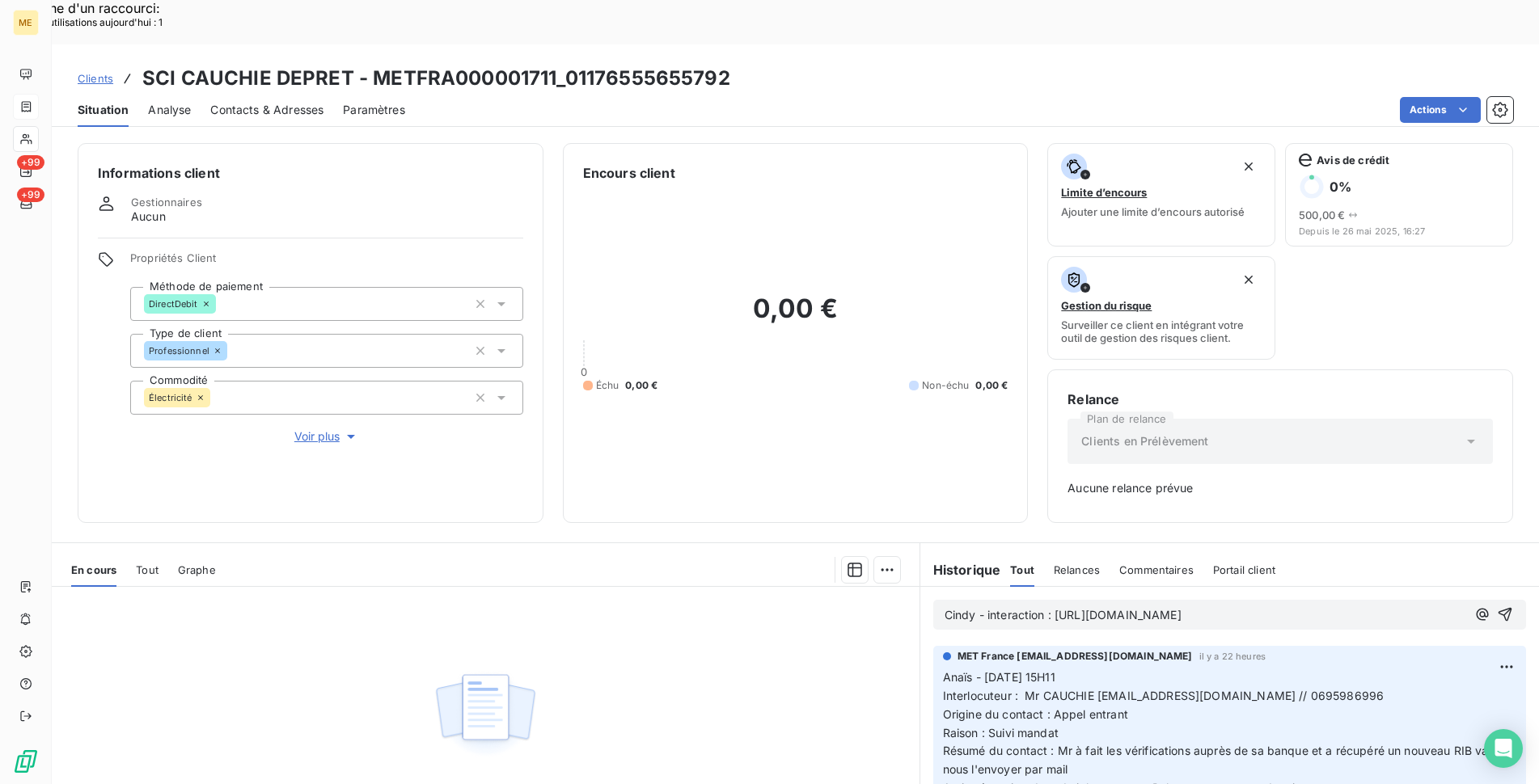
click at [977, 608] on span "Cindy - interaction : [URL][DOMAIN_NAME]" at bounding box center [1063, 615] width 237 height 14
click at [1091, 608] on span "[PERSON_NAME] - reçu le RIB du client via l' interaction : [URL][DOMAIN_NAME]" at bounding box center [1165, 615] width 440 height 14
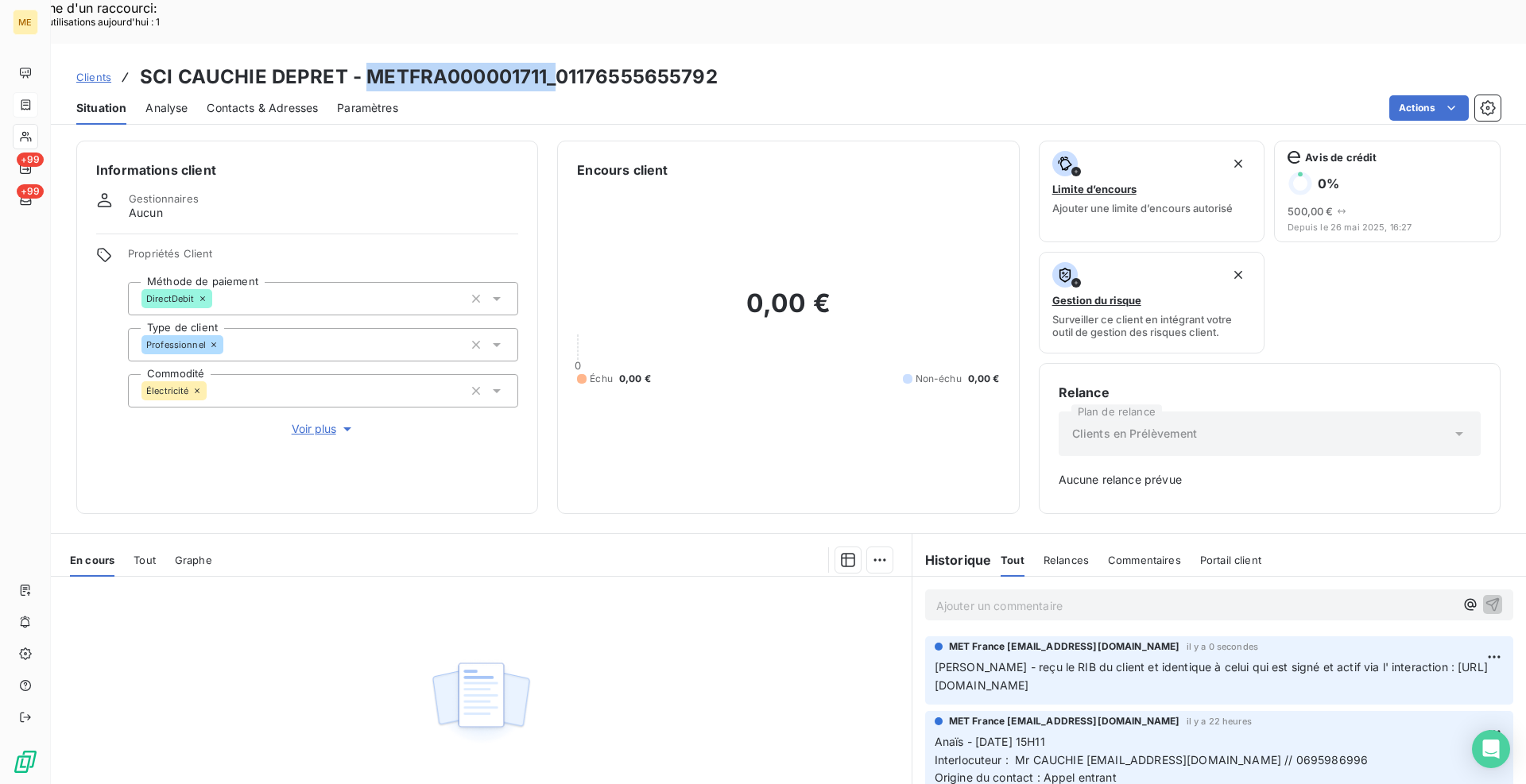
drag, startPoint x: 549, startPoint y: 36, endPoint x: 367, endPoint y: 36, distance: 182.0
click at [367, 63] on h3 "SCI CAUCHIE DEPRET - METFRA000001711_01176555655792" at bounding box center [428, 77] width 577 height 29
copy h3 "METFRA000001711_"
